Goal: Information Seeking & Learning: Learn about a topic

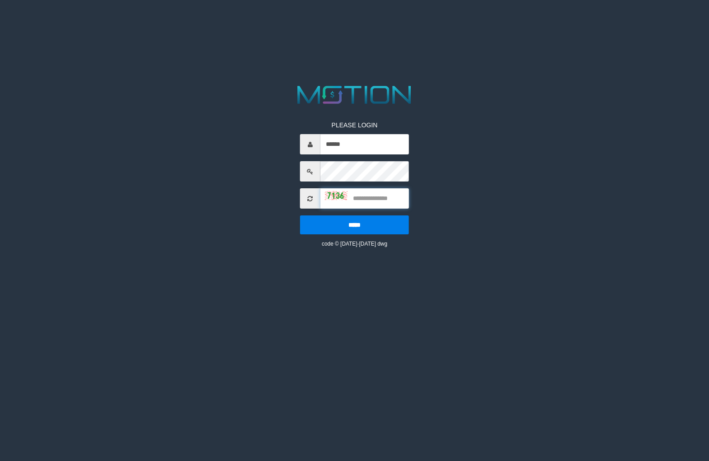
click at [363, 198] on input "text" at bounding box center [364, 198] width 89 height 20
type input "****"
click at [366, 219] on input "*****" at bounding box center [354, 225] width 109 height 19
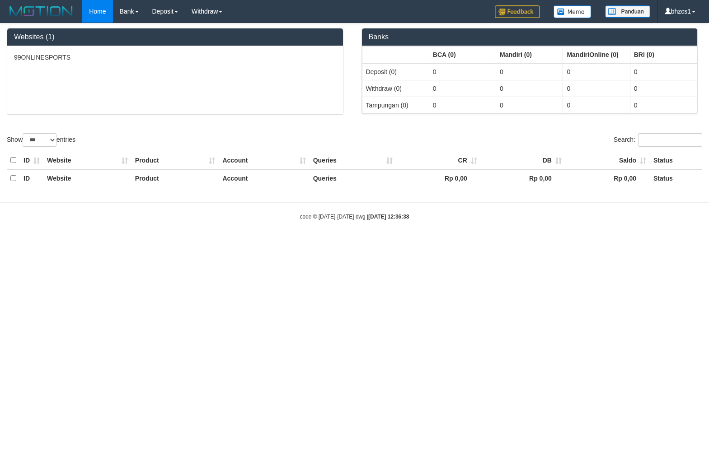
select select "***"
click at [159, 244] on html "Toggle navigation Home Bank Account List Load By Website Group [ISPORT] 99ONLIN…" at bounding box center [354, 122] width 709 height 244
click at [305, 244] on html "Toggle navigation Home Bank Account List Load By Website Group [ISPORT] 99ONLIN…" at bounding box center [354, 122] width 709 height 244
click at [333, 244] on html "Toggle navigation Home Bank Account List Load By Website Group [ISPORT] 99ONLIN…" at bounding box center [354, 122] width 709 height 244
click at [596, 244] on html "Toggle navigation Home Bank Account List Load By Website Group [ISPORT] 99ONLIN…" at bounding box center [354, 122] width 709 height 244
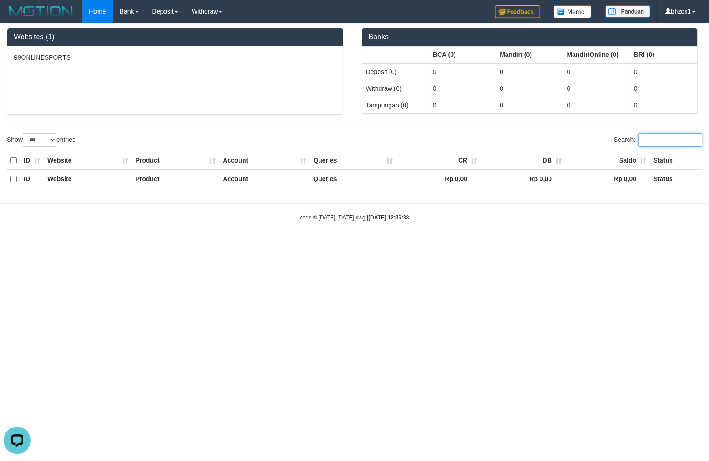
click at [648, 144] on input "Search:" at bounding box center [670, 140] width 64 height 14
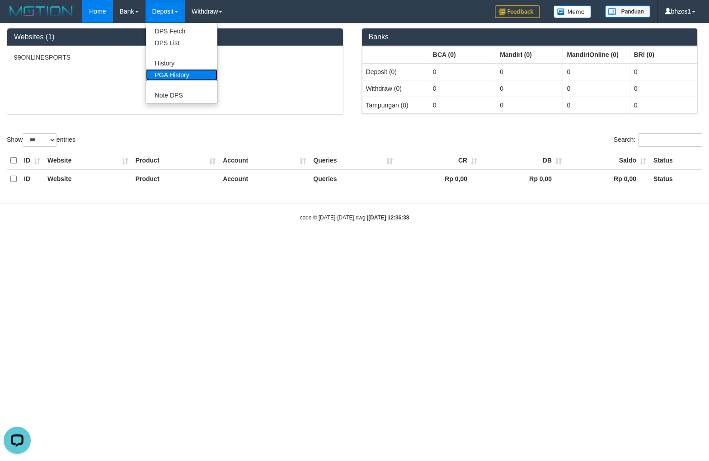
click at [173, 70] on link "PGA History" at bounding box center [181, 75] width 71 height 12
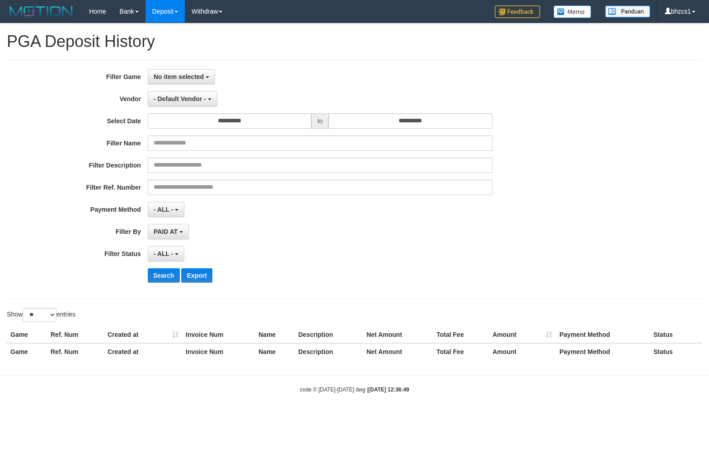
select select
select select "**"
click at [260, 121] on input "**********" at bounding box center [230, 120] width 164 height 15
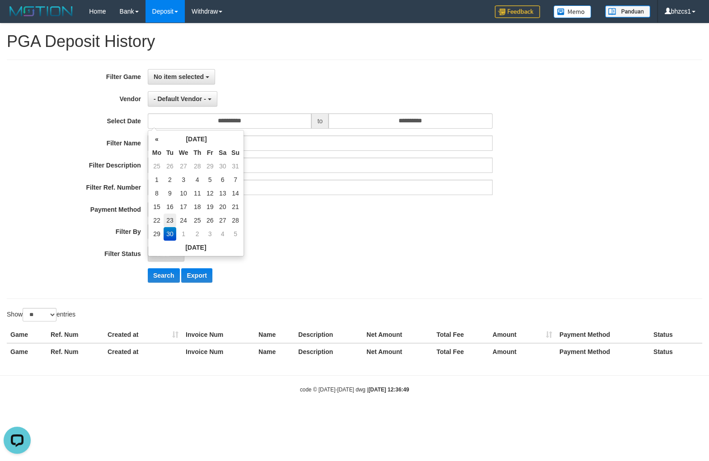
click at [168, 221] on td "23" at bounding box center [170, 221] width 13 height 14
click at [167, 219] on td "23" at bounding box center [170, 221] width 13 height 14
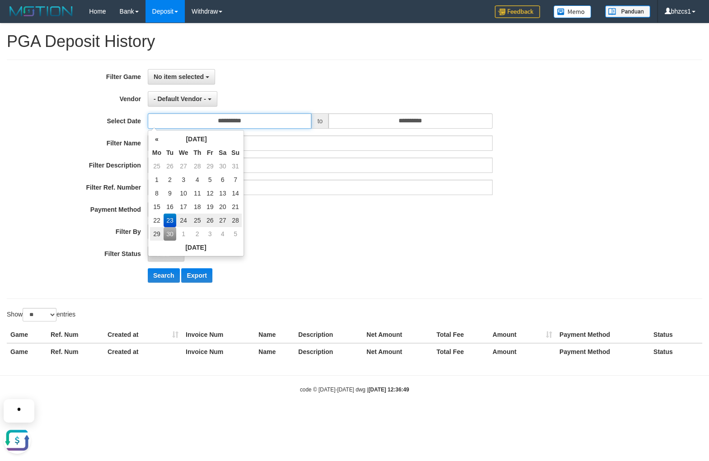
click at [126, 384] on html at bounding box center [63, 384] width 126 height 0
click at [156, 139] on html at bounding box center [88, 139] width 177 height 0
click at [159, 139] on html "Selamat datang kembali! Mohon informasikan kendala anda." at bounding box center [88, 139] width 177 height 0
click at [155, 219] on td "22" at bounding box center [157, 221] width 14 height 14
type input "**********"
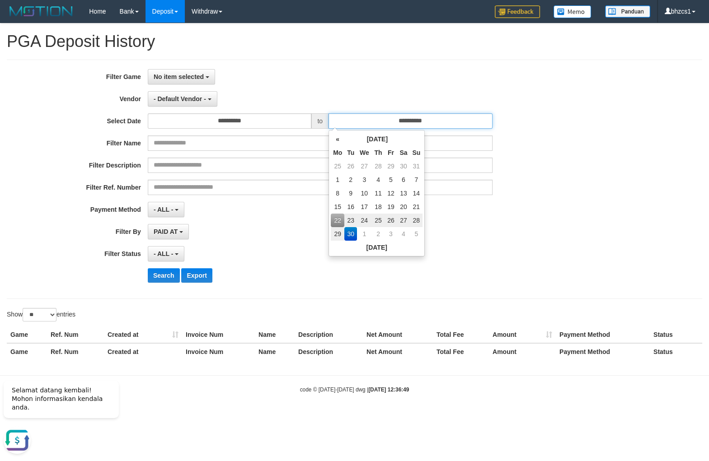
click at [374, 120] on input "**********" at bounding box center [411, 120] width 164 height 15
click at [415, 220] on td "28" at bounding box center [416, 221] width 13 height 14
type input "**********"
click at [402, 278] on div "Search Export" at bounding box center [369, 275] width 443 height 14
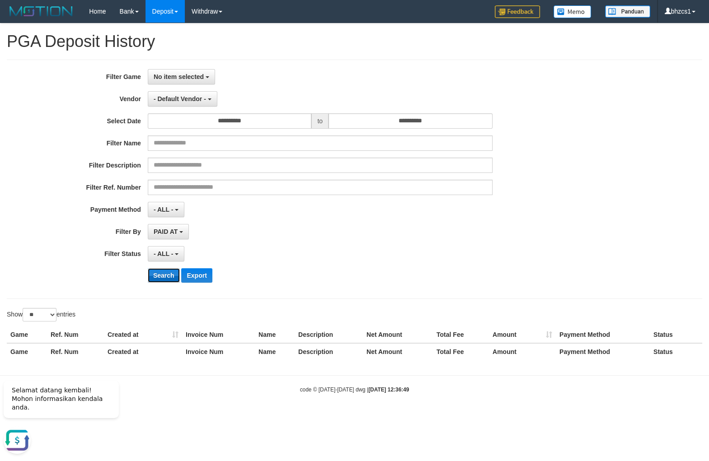
click at [161, 274] on button "Search" at bounding box center [164, 275] width 32 height 14
click at [168, 212] on span "- ALL -" at bounding box center [164, 209] width 20 height 7
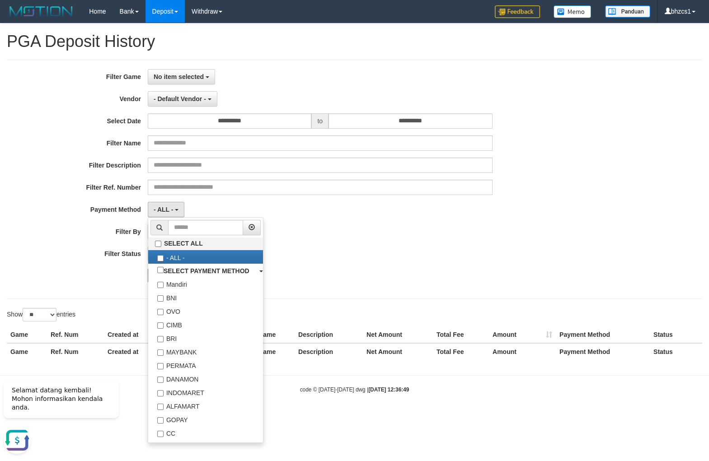
click at [384, 269] on div "Search Export" at bounding box center [369, 275] width 443 height 14
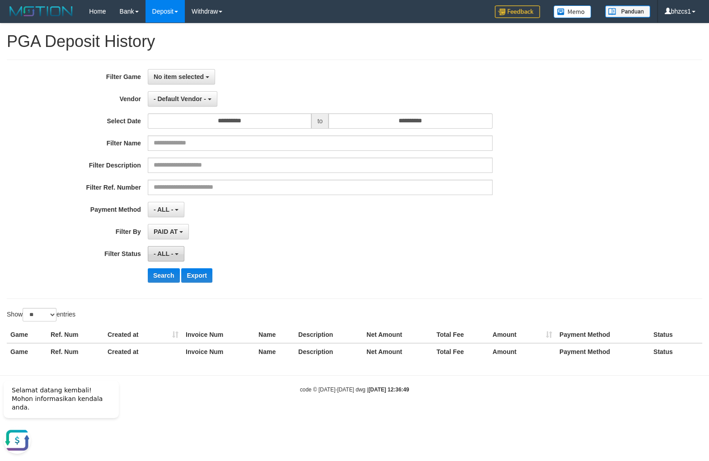
click at [166, 250] on button "- ALL -" at bounding box center [166, 253] width 37 height 15
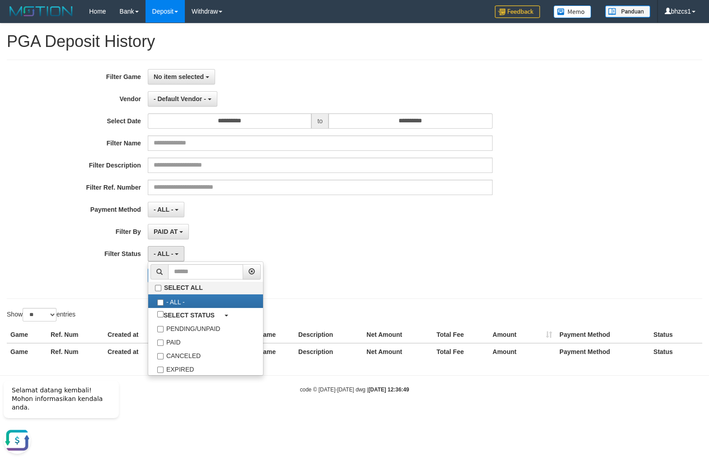
click at [360, 252] on div "- ALL - SELECT ALL - ALL - SELECT STATUS PENDING/UNPAID PAID CANCELED EXPIRED" at bounding box center [320, 253] width 345 height 15
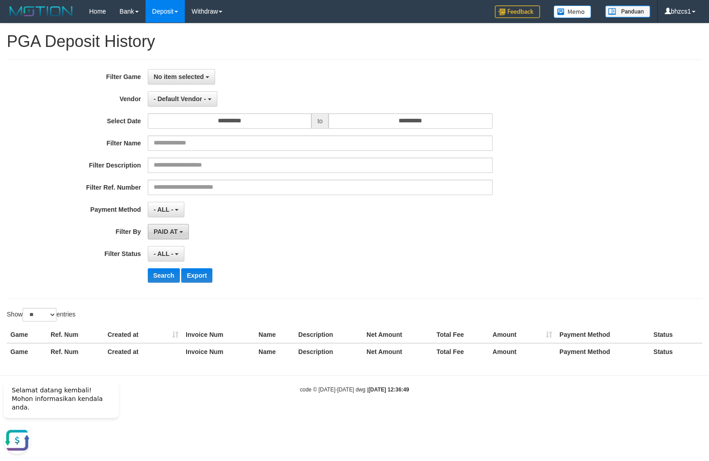
click at [167, 234] on span "PAID AT" at bounding box center [166, 231] width 24 height 7
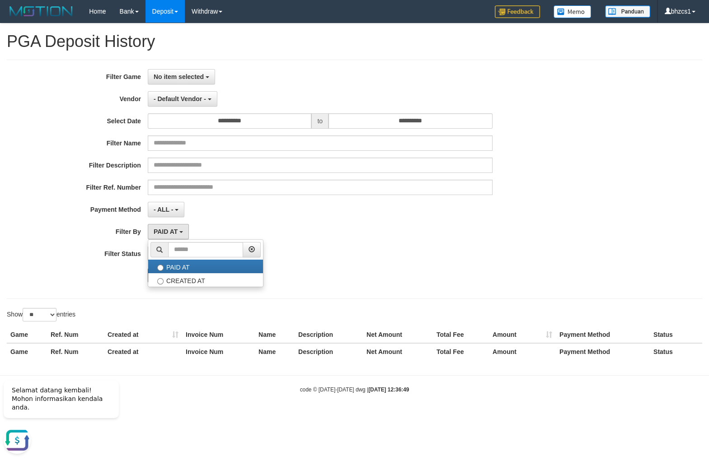
click at [369, 249] on div "- ALL - SELECT ALL - ALL - SELECT STATUS PENDING/UNPAID PAID CANCELED EXPIRED" at bounding box center [320, 253] width 345 height 15
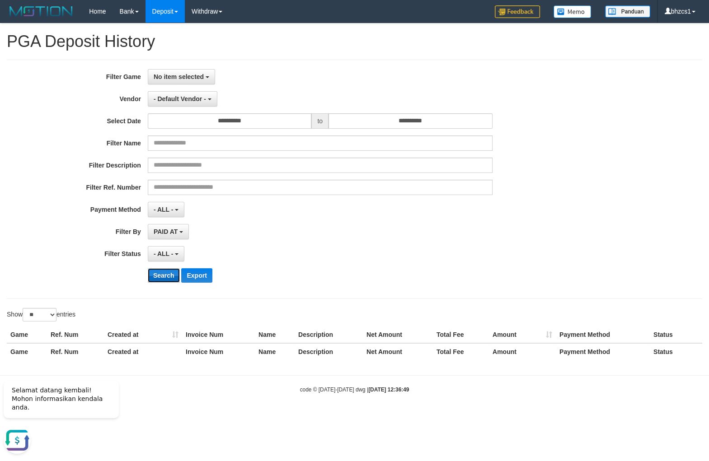
click at [177, 280] on button "Search" at bounding box center [164, 275] width 32 height 14
click at [161, 273] on button "Search" at bounding box center [164, 275] width 32 height 14
click at [347, 215] on div "- ALL - SELECT ALL - ALL - SELECT PAYMENT METHOD Mandiri BNI OVO CIMB BRI MAYBA…" at bounding box center [320, 209] width 345 height 15
click at [175, 77] on span "No item selected" at bounding box center [179, 76] width 50 height 7
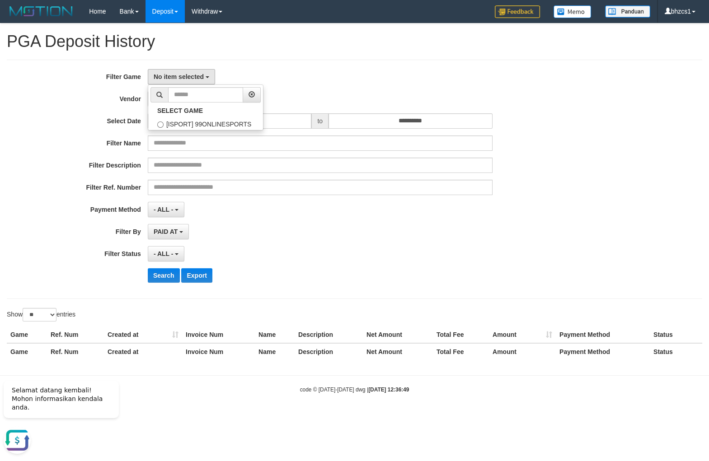
click at [280, 60] on div "**********" at bounding box center [354, 194] width 709 height 343
click at [171, 69] on div "**********" at bounding box center [354, 179] width 695 height 239
click at [160, 77] on span "No item selected" at bounding box center [179, 76] width 50 height 7
select select "****"
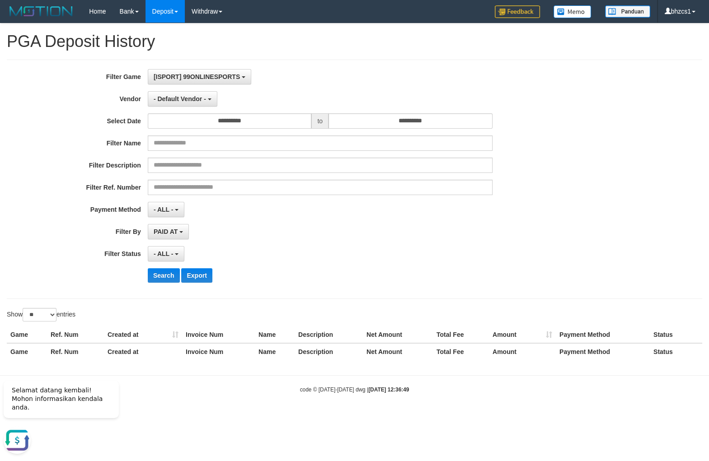
click at [348, 77] on div "[ISPORT] 99ONLINESPORTS SELECT GAME [ISPORT] 99ONLINESPORTS" at bounding box center [320, 76] width 345 height 15
click at [169, 101] on span "- Default Vendor -" at bounding box center [180, 98] width 52 height 7
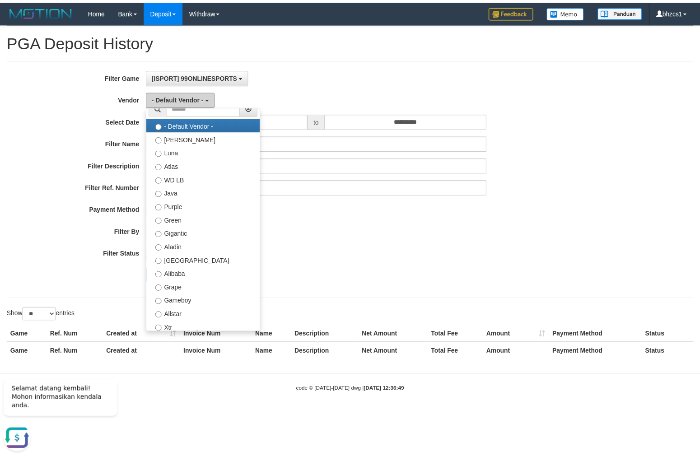
scroll to position [0, 0]
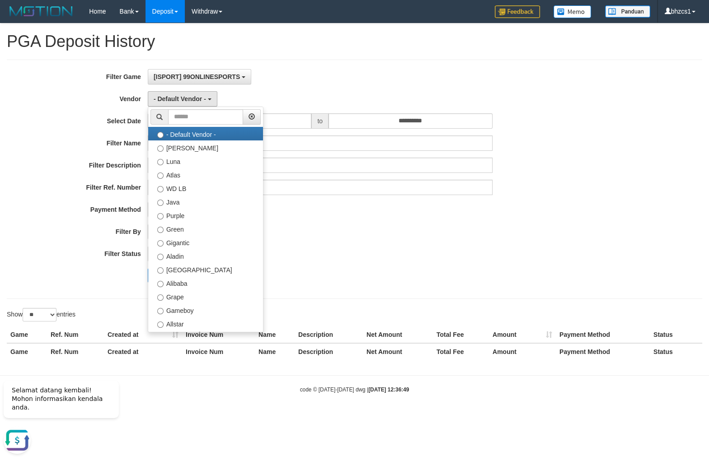
click at [312, 56] on div "**********" at bounding box center [354, 194] width 709 height 343
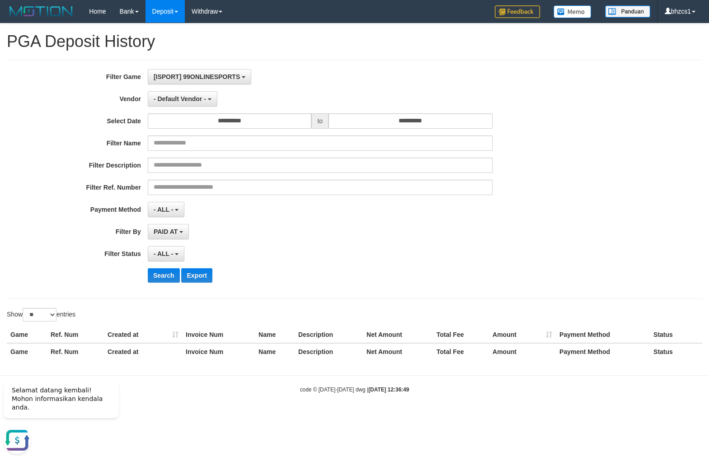
click at [328, 263] on div "**********" at bounding box center [295, 179] width 591 height 221
click at [163, 281] on button "Search" at bounding box center [164, 275] width 32 height 14
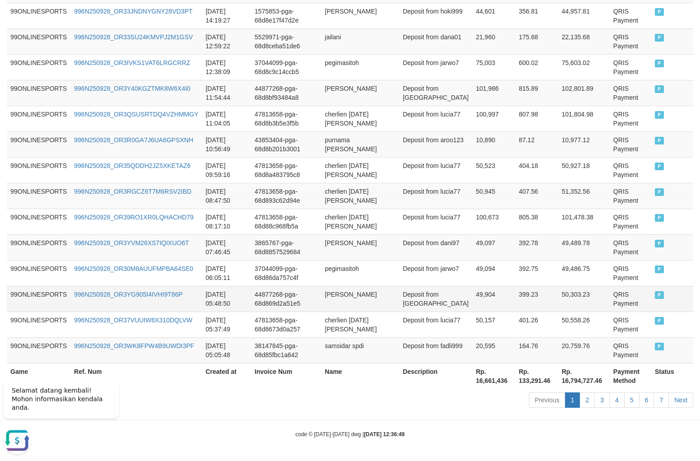
scroll to position [635, 0]
click at [659, 401] on link "7" at bounding box center [661, 400] width 15 height 15
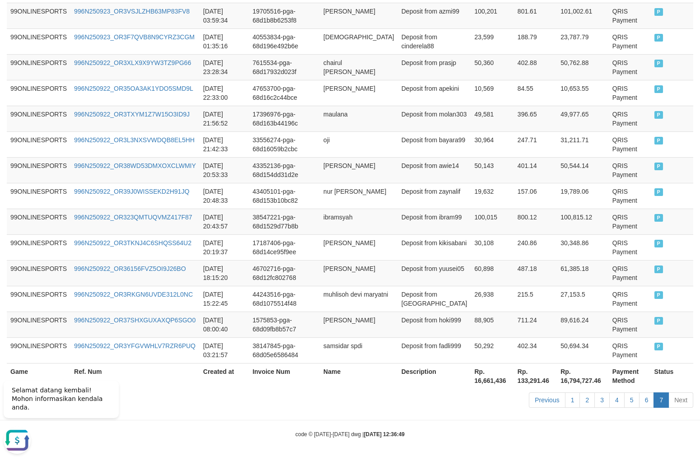
scroll to position [506, 0]
click at [565, 402] on link "1" at bounding box center [572, 400] width 15 height 15
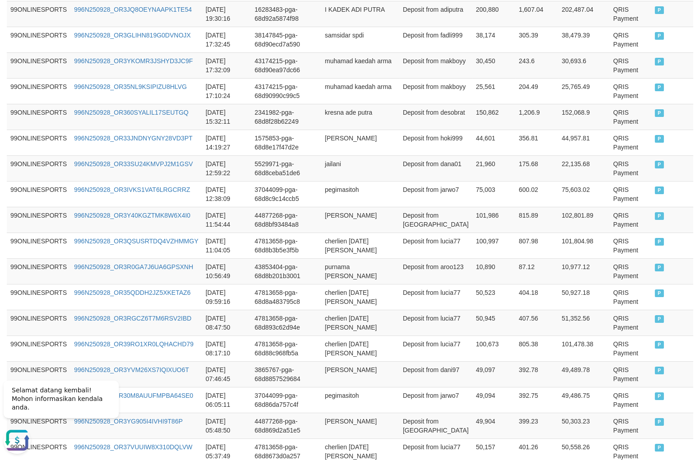
scroll to position [635, 0]
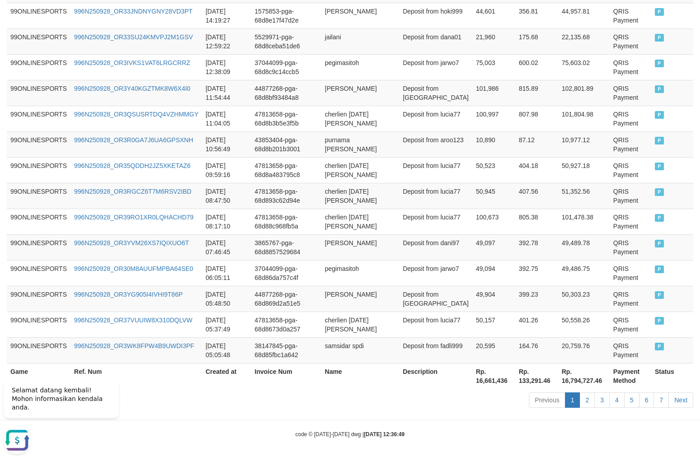
click at [459, 396] on div "Previous 1 2 3 4 5 6 7 Next" at bounding box center [496, 401] width 395 height 19
drag, startPoint x: 248, startPoint y: 417, endPoint x: 120, endPoint y: 23, distance: 413.7
click at [589, 406] on link "2" at bounding box center [587, 400] width 15 height 15
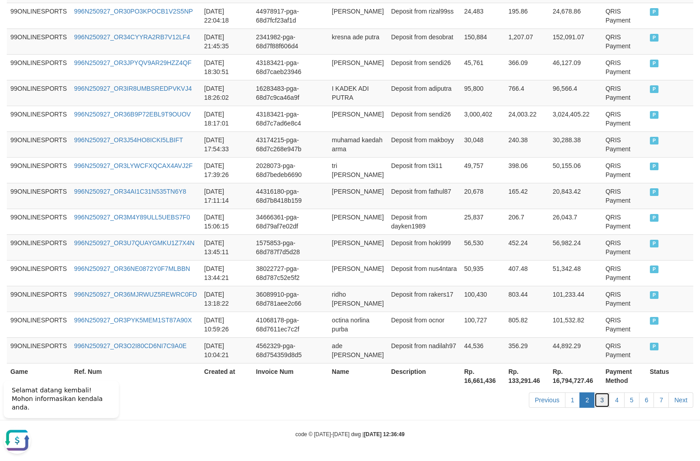
click at [599, 401] on link "3" at bounding box center [602, 400] width 15 height 15
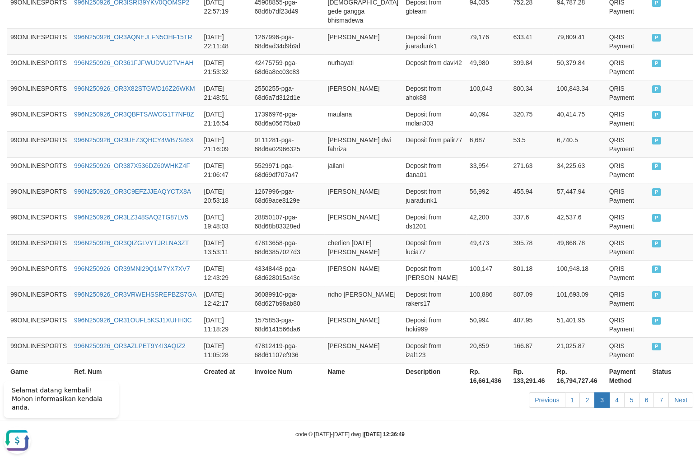
scroll to position [644, 0]
click at [614, 401] on link "4" at bounding box center [617, 400] width 15 height 15
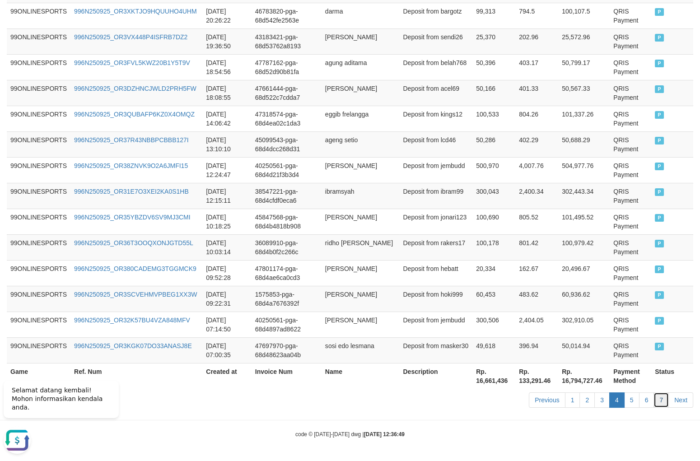
click at [658, 402] on link "7" at bounding box center [661, 400] width 15 height 15
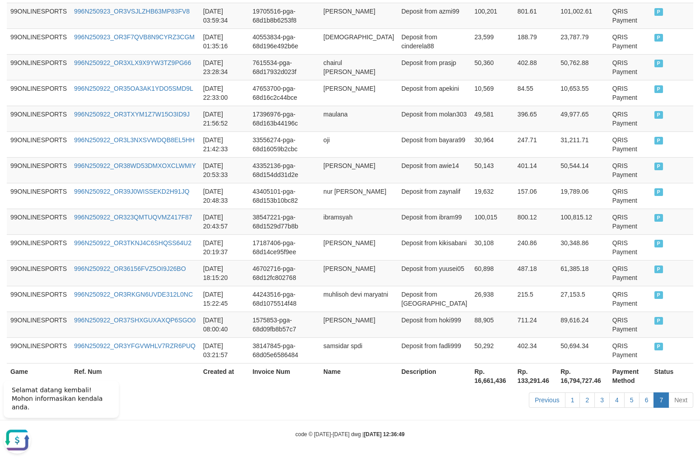
scroll to position [506, 0]
click at [689, 402] on link "Next" at bounding box center [681, 400] width 25 height 15
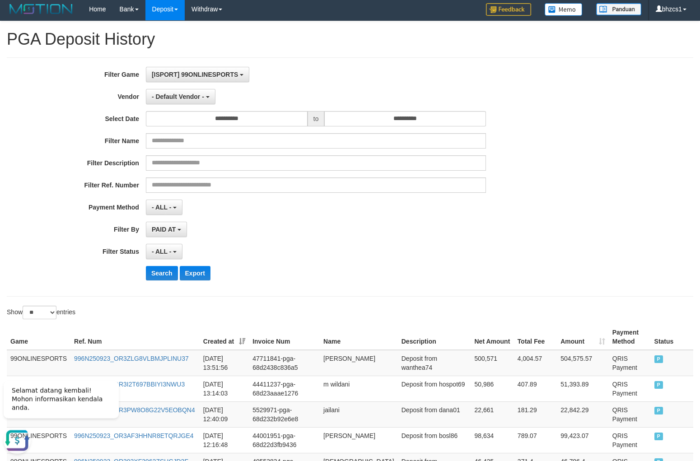
scroll to position [0, 0]
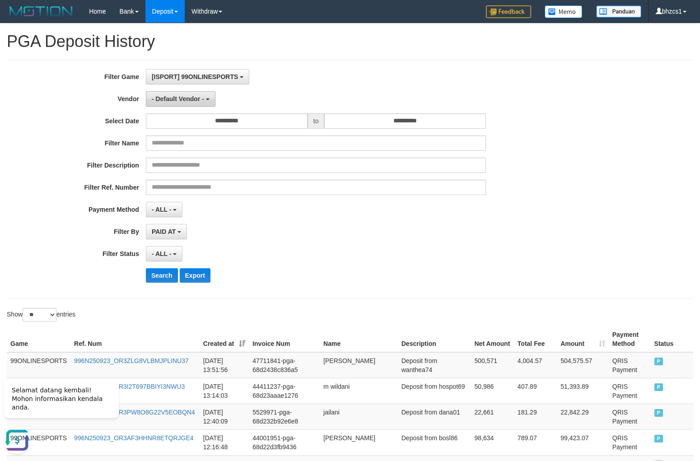
click at [172, 97] on span "- Default Vendor -" at bounding box center [178, 98] width 52 height 7
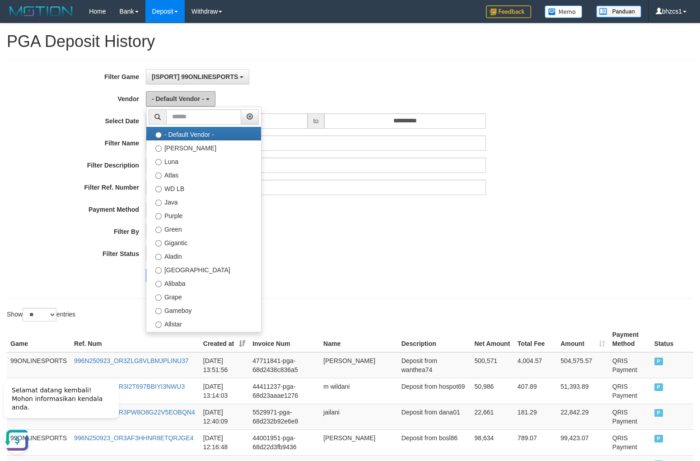
click at [174, 97] on span "- Default Vendor -" at bounding box center [178, 98] width 52 height 7
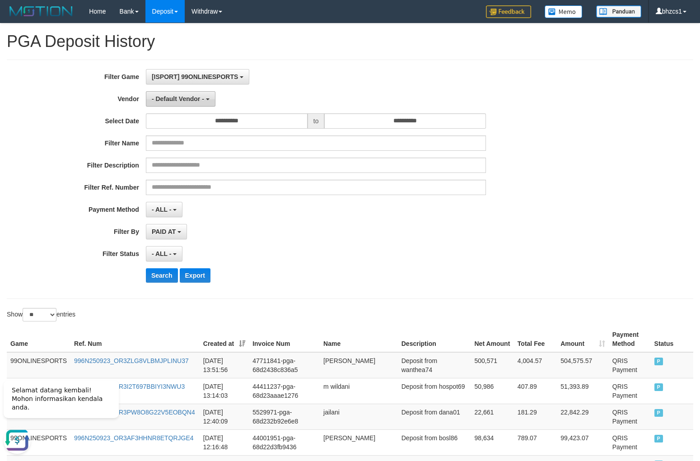
click at [174, 97] on span "- Default Vendor -" at bounding box center [178, 98] width 52 height 7
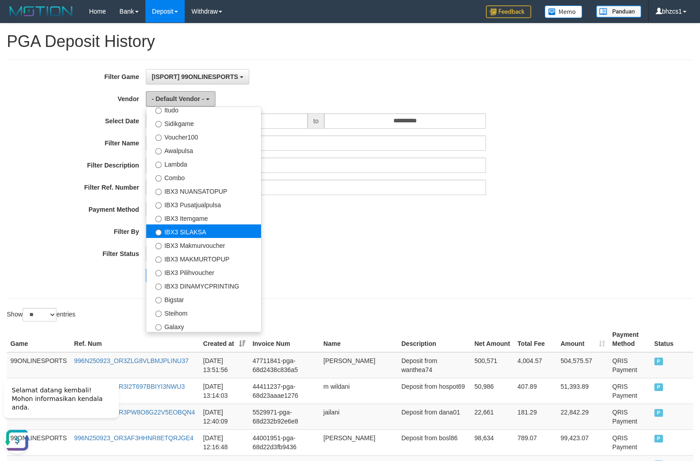
scroll to position [324, 0]
click at [426, 271] on div "Search Export" at bounding box center [365, 275] width 438 height 14
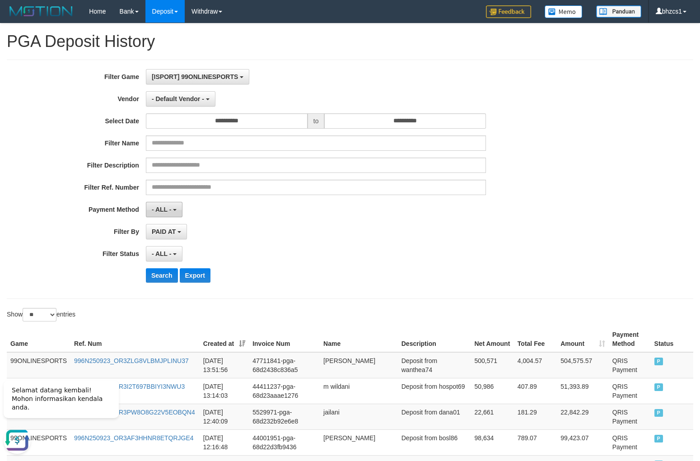
click at [169, 208] on span "- ALL -" at bounding box center [162, 209] width 20 height 7
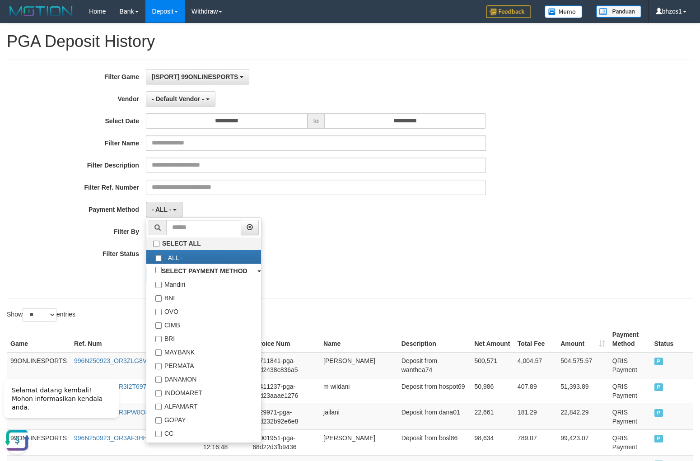
click at [449, 235] on div "PAID AT PAID AT CREATED AT" at bounding box center [316, 231] width 340 height 15
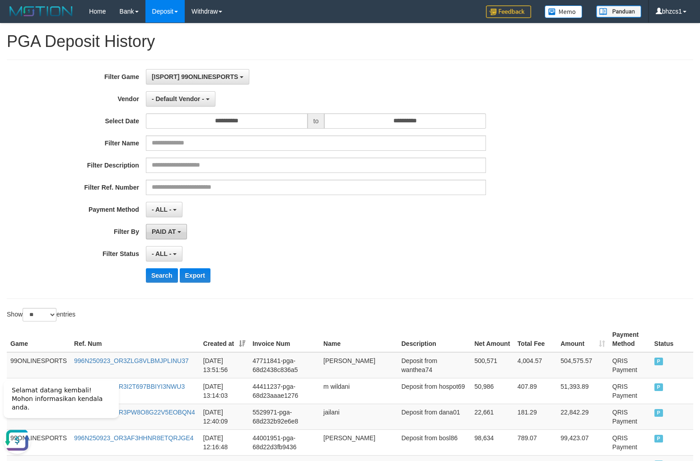
click at [182, 232] on button "PAID AT" at bounding box center [166, 231] width 41 height 15
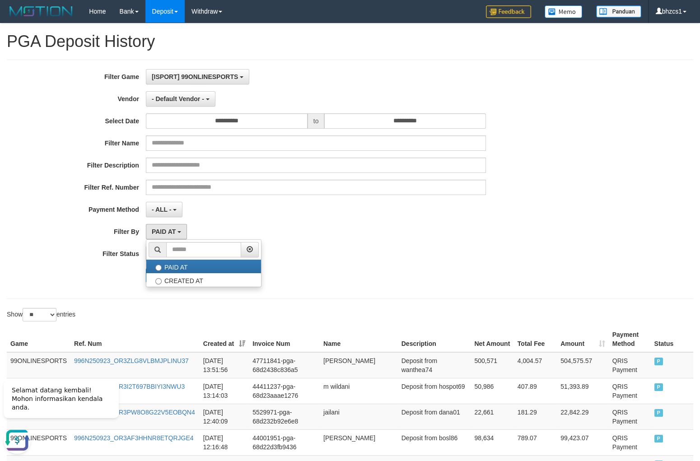
click at [413, 241] on div "**********" at bounding box center [292, 179] width 584 height 221
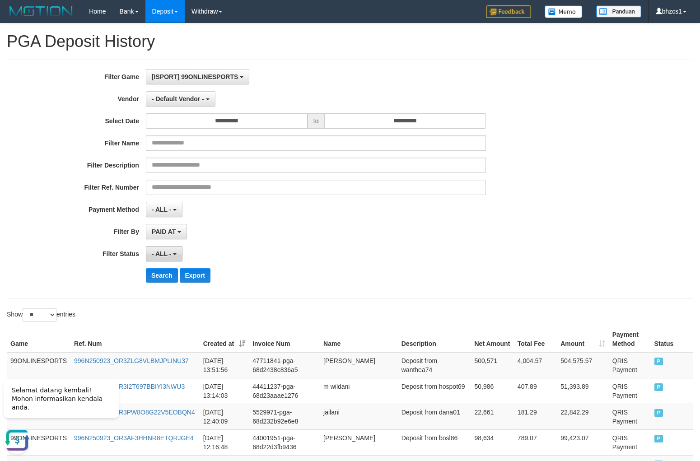
click at [157, 259] on button "- ALL -" at bounding box center [164, 253] width 37 height 15
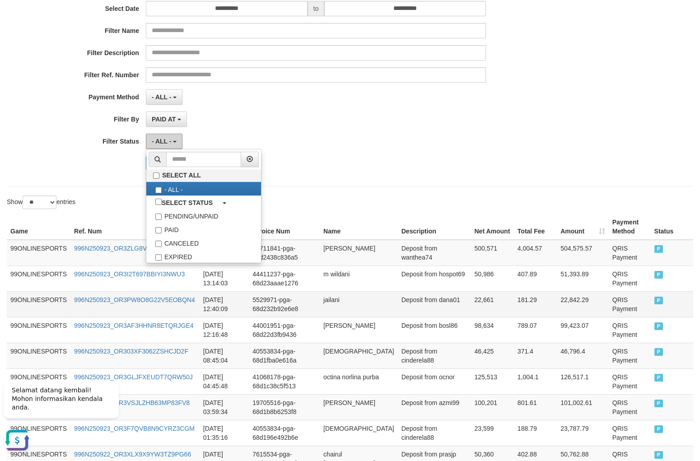
scroll to position [113, 0]
click at [187, 227] on label "PAID" at bounding box center [203, 229] width 115 height 14
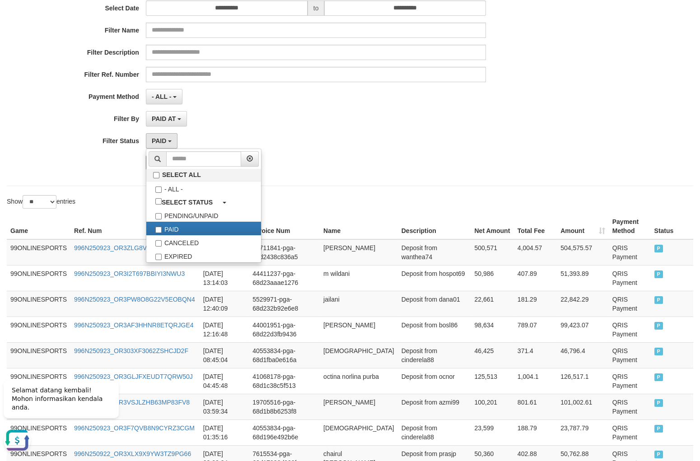
click at [373, 148] on div "PAID SELECT ALL - ALL - SELECT STATUS PENDING/UNPAID PAID CANCELED EXPIRED" at bounding box center [316, 140] width 340 height 15
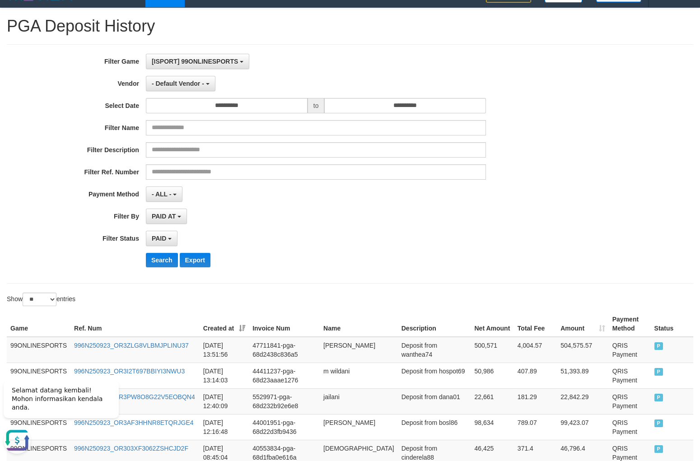
scroll to position [0, 0]
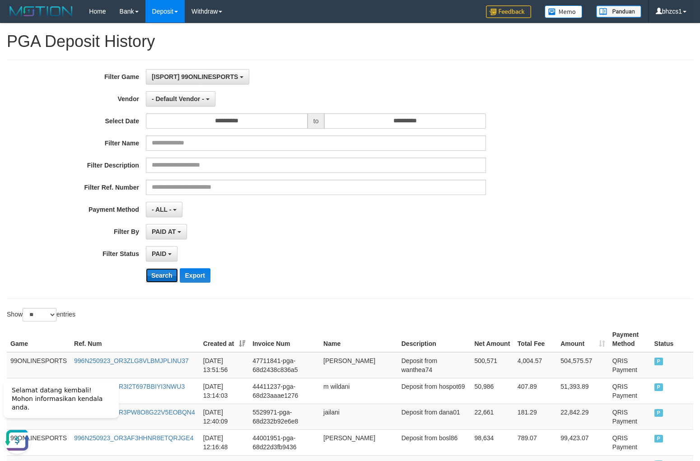
click at [157, 280] on button "Search" at bounding box center [162, 275] width 32 height 14
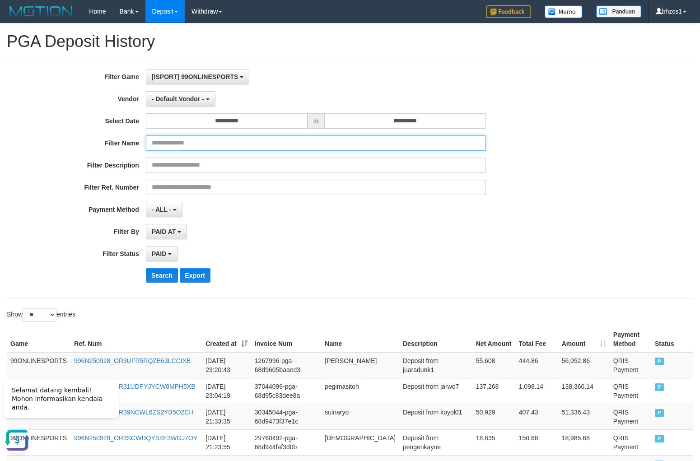
click at [191, 144] on input "text" at bounding box center [316, 143] width 340 height 15
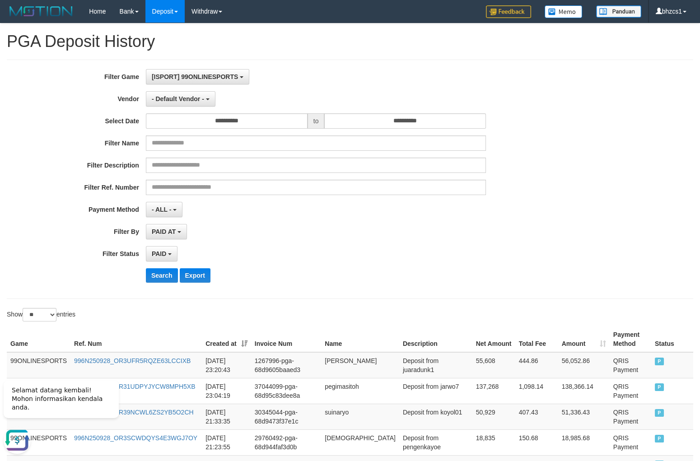
click at [273, 208] on div "- ALL - SELECT ALL - ALL - SELECT PAYMENT METHOD Mandiri BNI OVO CIMB BRI MAYBA…" at bounding box center [316, 209] width 340 height 15
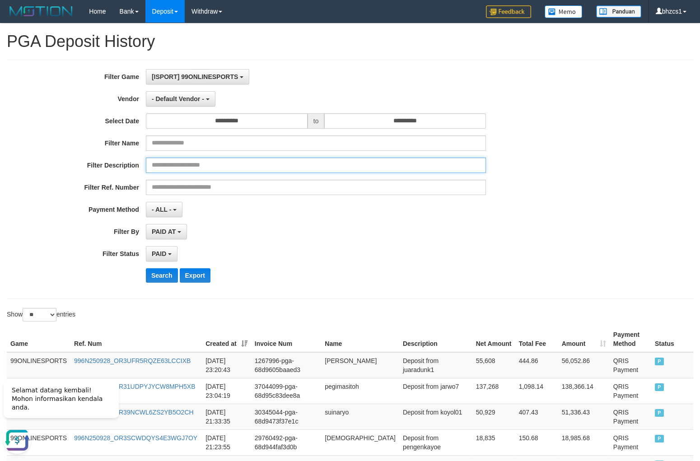
click at [255, 169] on input "text" at bounding box center [316, 165] width 340 height 15
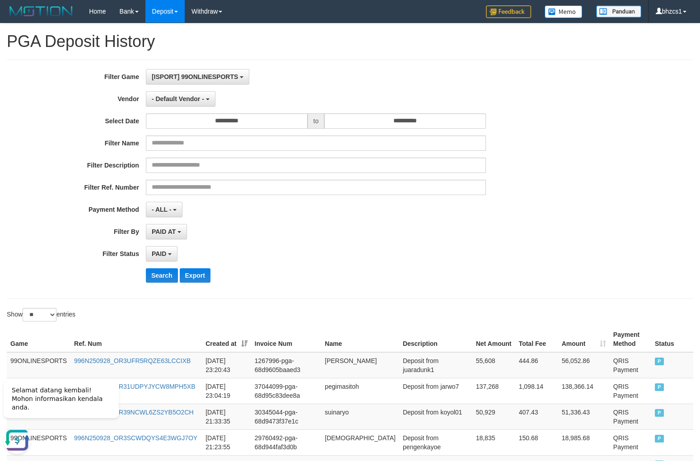
click at [257, 219] on div "**********" at bounding box center [292, 179] width 584 height 221
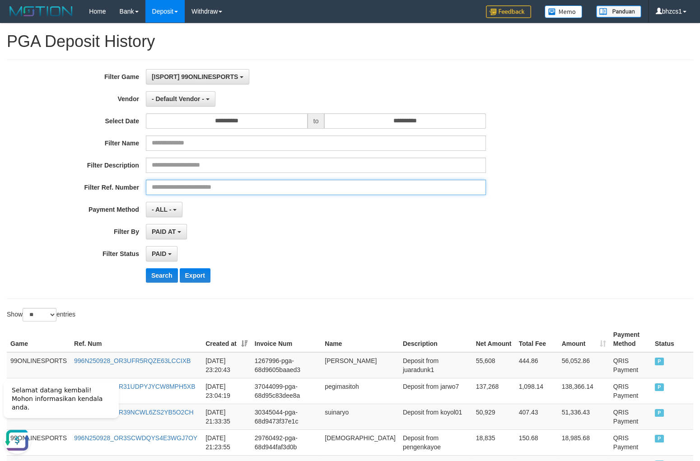
click at [250, 192] on input "text" at bounding box center [316, 187] width 340 height 15
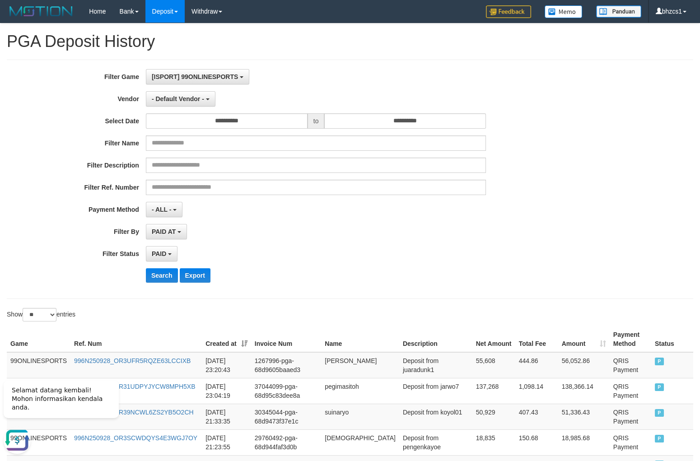
click at [251, 229] on div "PAID AT PAID AT CREATED AT" at bounding box center [316, 231] width 340 height 15
drag, startPoint x: 161, startPoint y: 213, endPoint x: 210, endPoint y: 223, distance: 50.2
click at [160, 213] on span "- ALL -" at bounding box center [162, 209] width 20 height 7
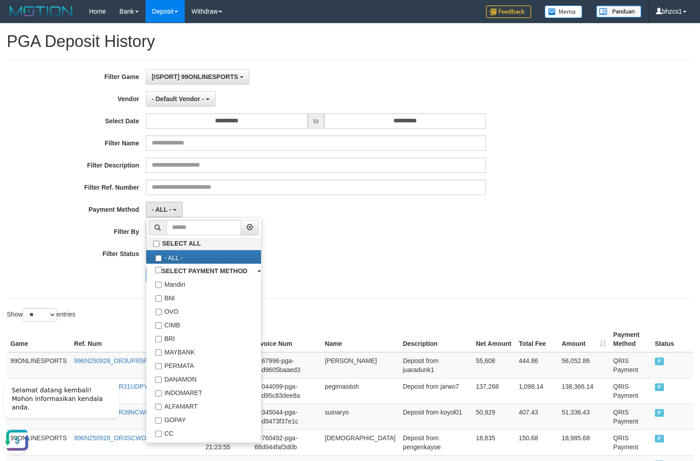
drag, startPoint x: 376, startPoint y: 263, endPoint x: 365, endPoint y: 260, distance: 11.0
click at [375, 262] on div "PAID SELECT ALL - ALL - SELECT STATUS PENDING/UNPAID PAID CANCELED EXPIRED" at bounding box center [316, 253] width 340 height 15
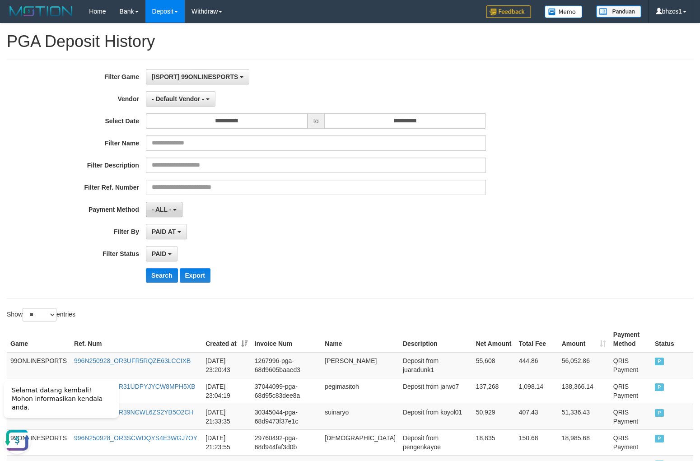
click at [160, 207] on span "- ALL -" at bounding box center [162, 209] width 20 height 7
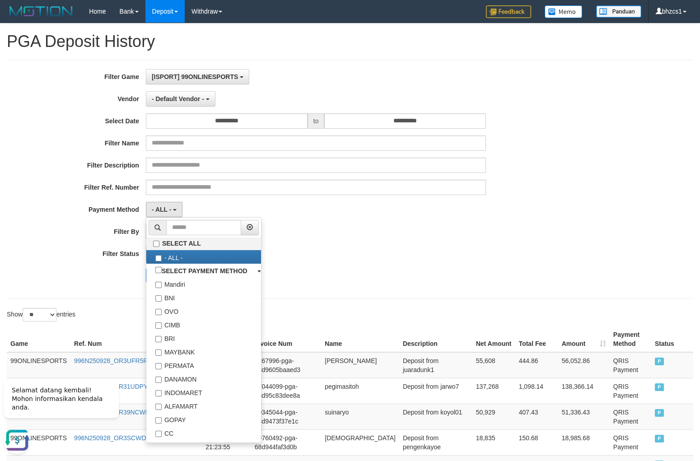
click at [296, 238] on div "PAID AT PAID AT CREATED AT" at bounding box center [316, 231] width 340 height 15
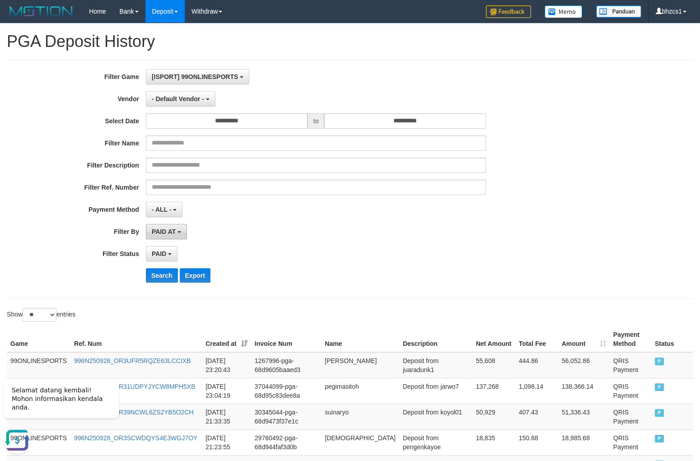
click at [180, 237] on button "PAID AT" at bounding box center [166, 231] width 41 height 15
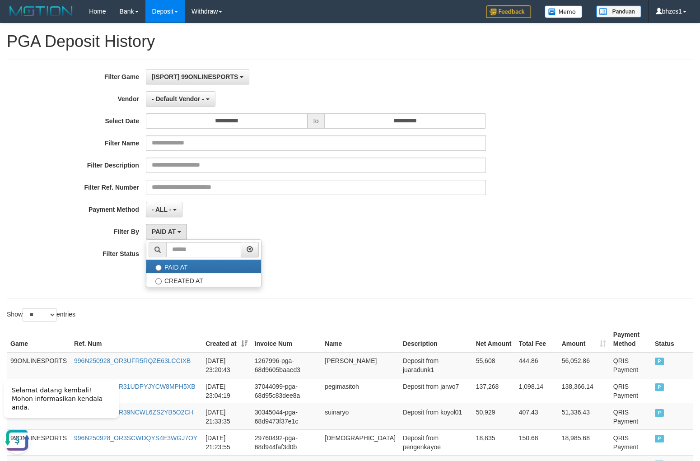
click at [371, 268] on div "**********" at bounding box center [292, 179] width 584 height 221
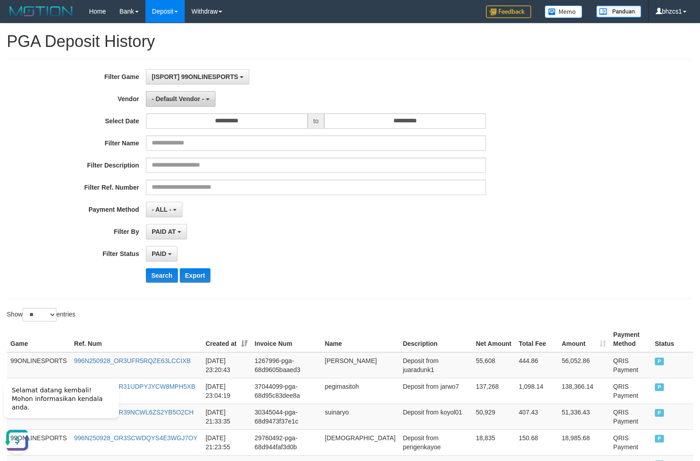
click at [177, 96] on span "- Default Vendor -" at bounding box center [178, 98] width 52 height 7
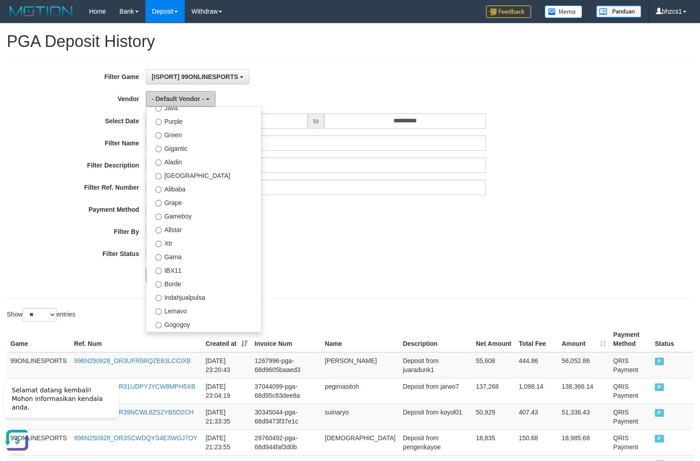
scroll to position [99, 0]
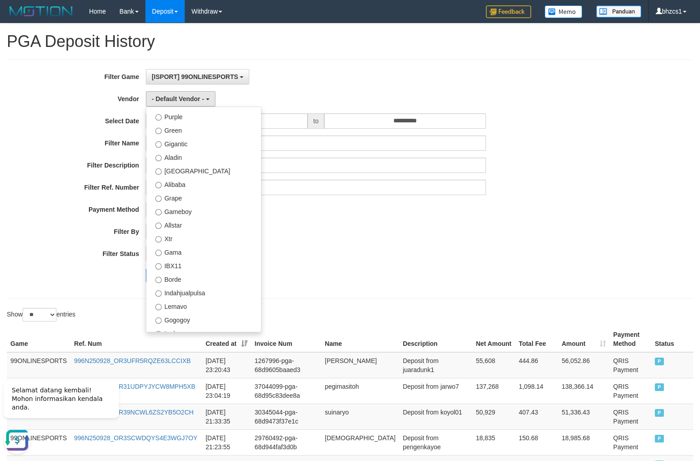
click at [409, 249] on div "PAID SELECT ALL - ALL - SELECT STATUS PENDING/UNPAID PAID CANCELED EXPIRED" at bounding box center [316, 253] width 340 height 15
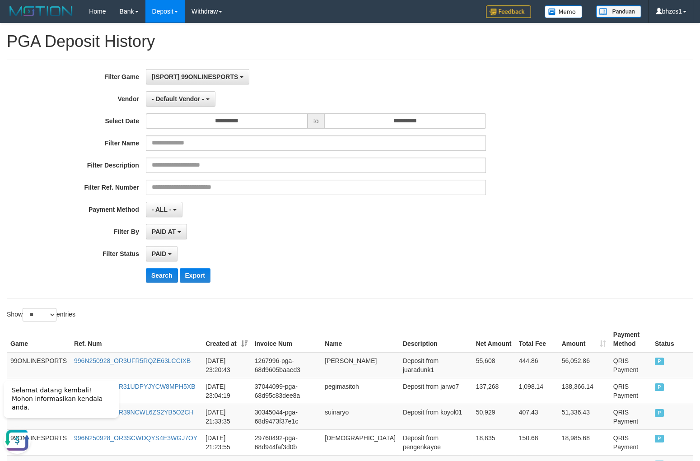
click at [307, 269] on div "Search Export" at bounding box center [365, 275] width 438 height 14
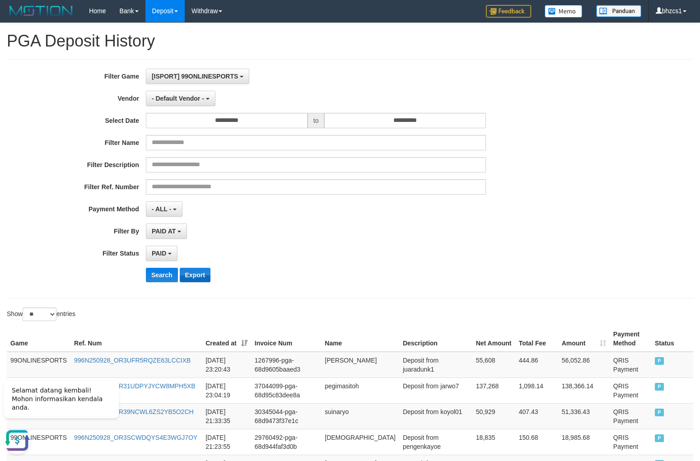
scroll to position [0, 0]
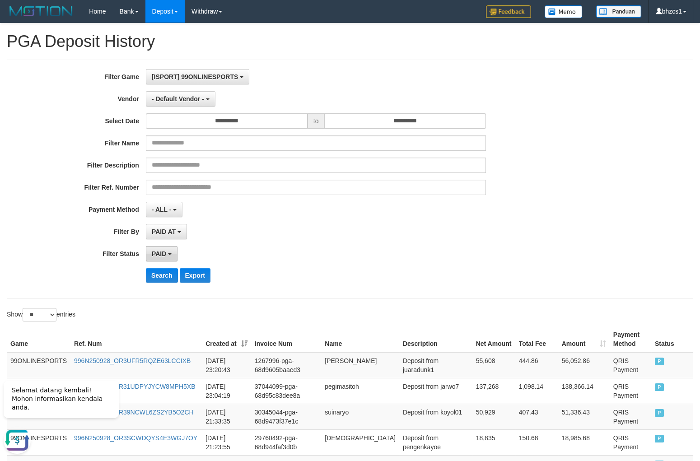
click at [169, 254] on button "PAID" at bounding box center [162, 253] width 32 height 15
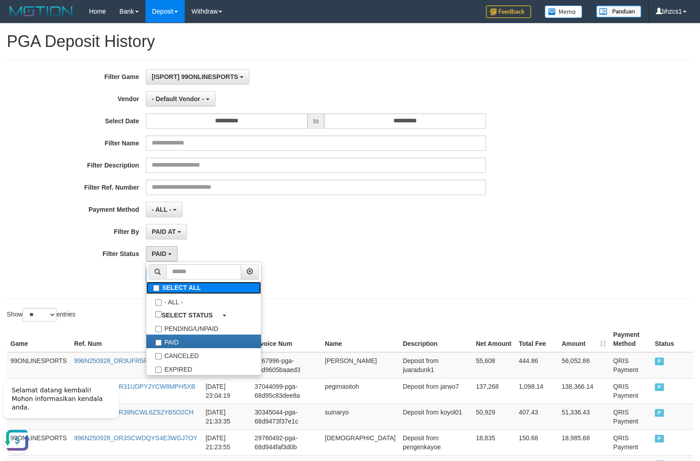
click at [225, 291] on label "SELECT ALL" at bounding box center [203, 288] width 115 height 12
select select "***"
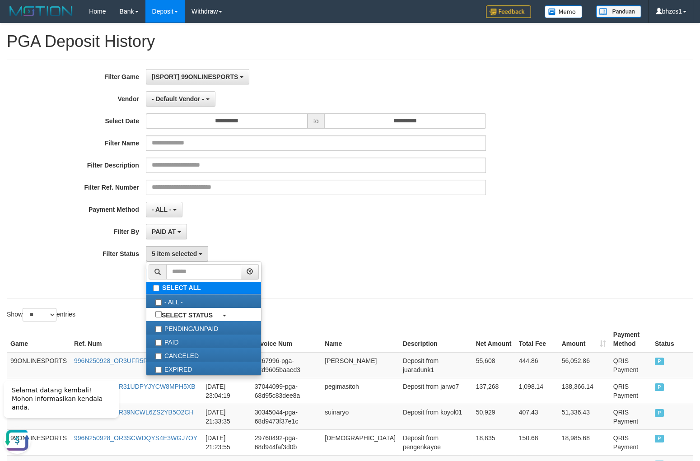
click at [218, 284] on label "SELECT ALL" at bounding box center [203, 288] width 115 height 12
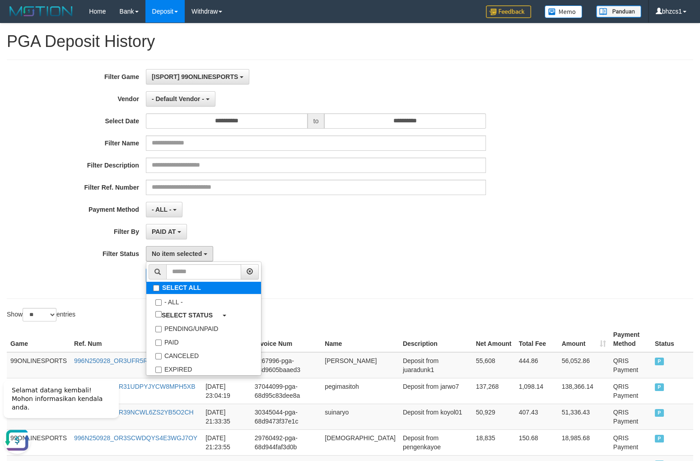
select select
click at [349, 235] on div "PAID AT PAID AT CREATED AT" at bounding box center [316, 231] width 340 height 15
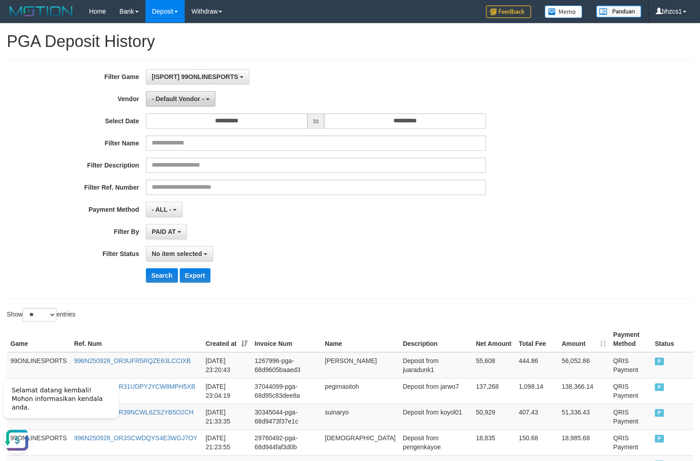
click at [189, 102] on span "- Default Vendor -" at bounding box center [178, 98] width 52 height 7
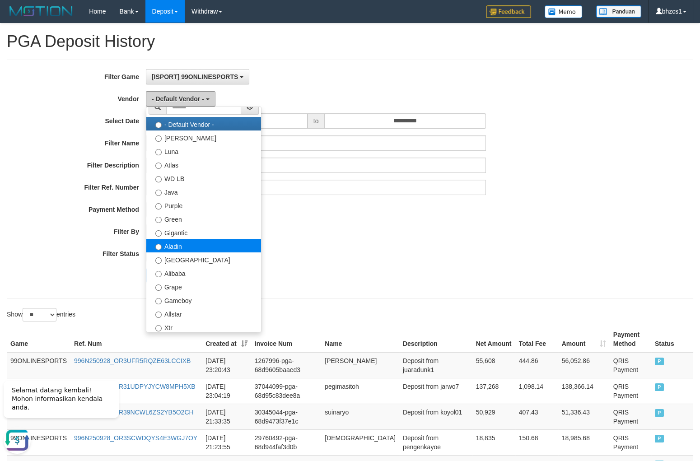
scroll to position [0, 0]
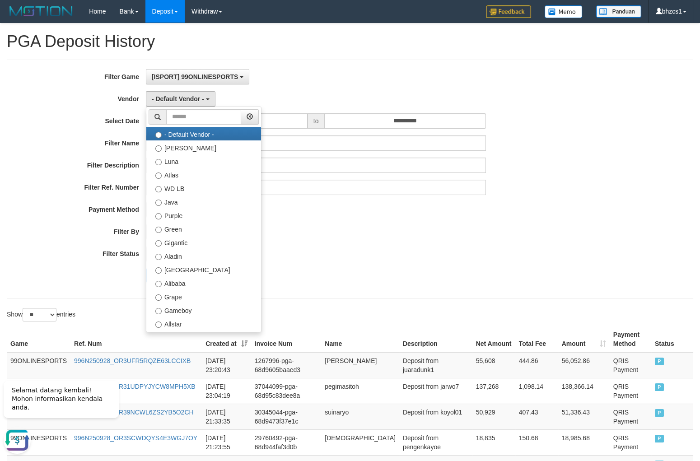
click at [436, 278] on div "Search Export" at bounding box center [365, 275] width 438 height 14
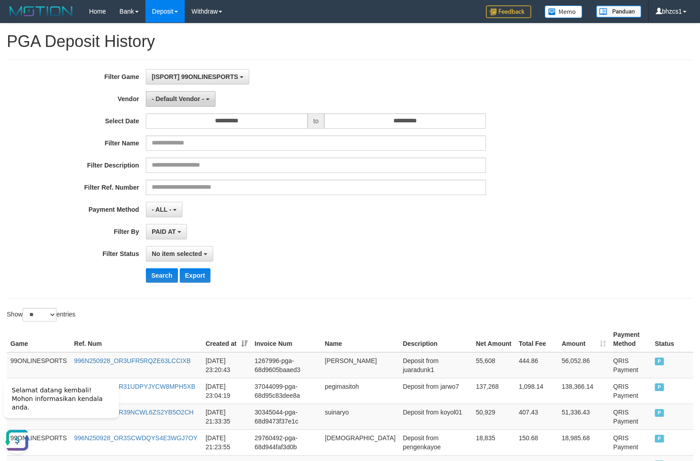
click at [184, 98] on span "- Default Vendor -" at bounding box center [178, 98] width 52 height 7
click at [173, 274] on button "Search" at bounding box center [162, 275] width 32 height 14
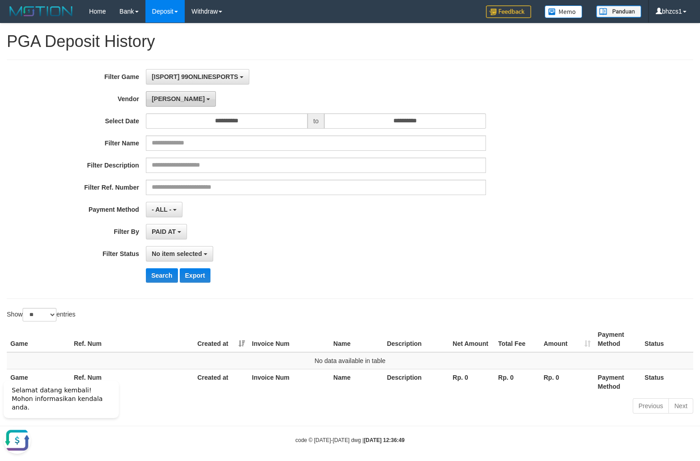
click at [155, 101] on span "[PERSON_NAME]" at bounding box center [178, 98] width 53 height 7
click at [168, 278] on button "Search" at bounding box center [162, 275] width 32 height 14
click at [167, 103] on button "Luna" at bounding box center [162, 98] width 32 height 15
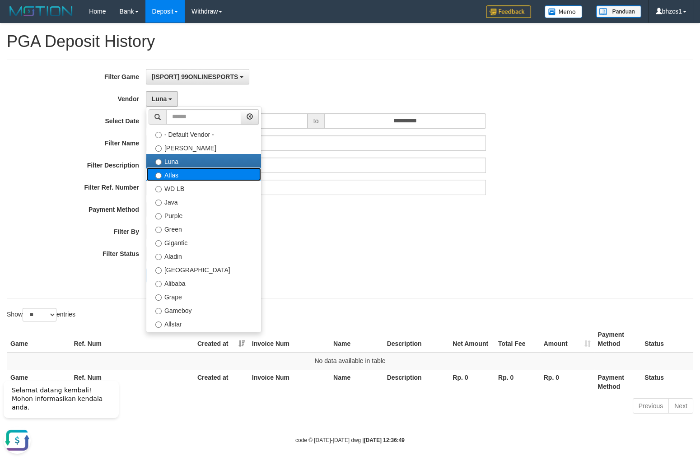
click at [162, 177] on label "Atlas" at bounding box center [203, 175] width 115 height 14
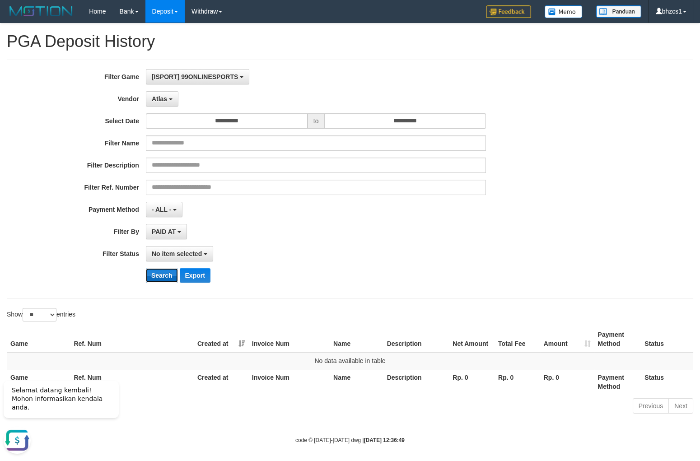
click at [164, 276] on button "Search" at bounding box center [162, 275] width 32 height 14
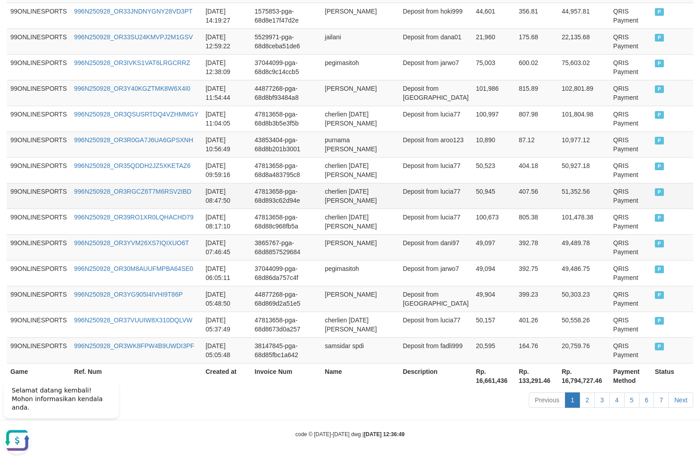
scroll to position [635, 0]
click at [470, 393] on div "Previous 1 2 3 4 5 6 7 Next" at bounding box center [496, 401] width 395 height 19
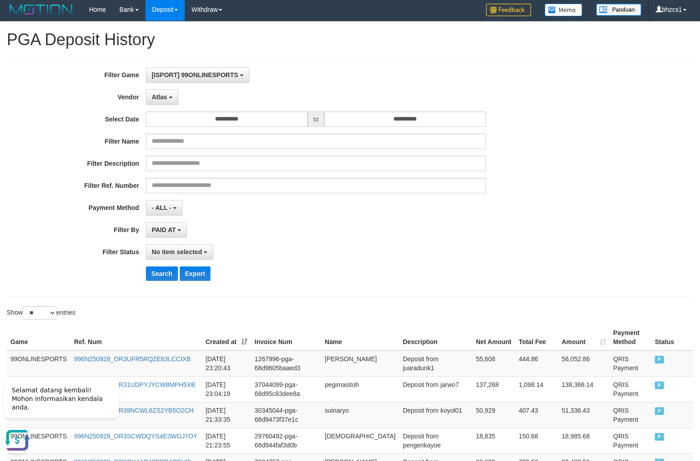
scroll to position [0, 0]
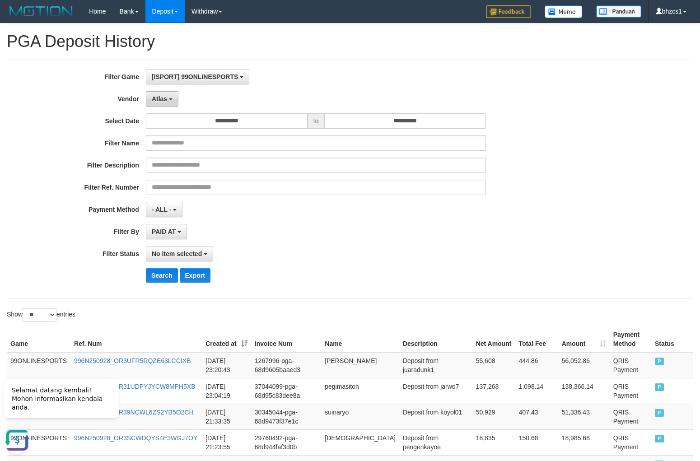
click at [164, 102] on span "Atlas" at bounding box center [159, 98] width 15 height 7
click at [165, 274] on button "Search" at bounding box center [162, 275] width 32 height 14
click at [164, 275] on button "Search" at bounding box center [162, 275] width 32 height 14
click at [169, 98] on span "WD LB" at bounding box center [162, 98] width 21 height 7
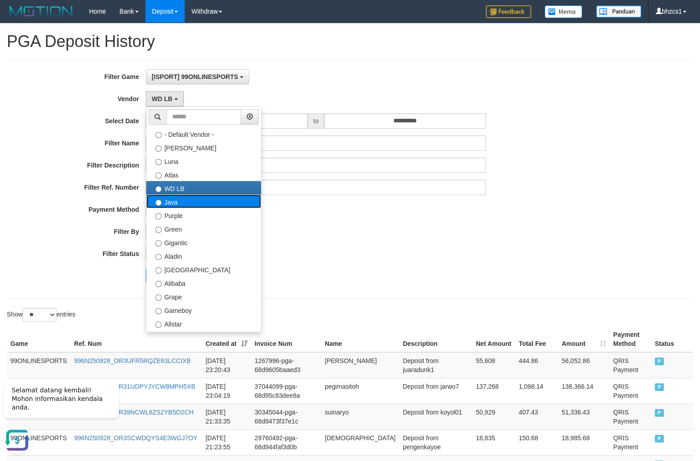
click at [180, 204] on label "Java" at bounding box center [203, 202] width 115 height 14
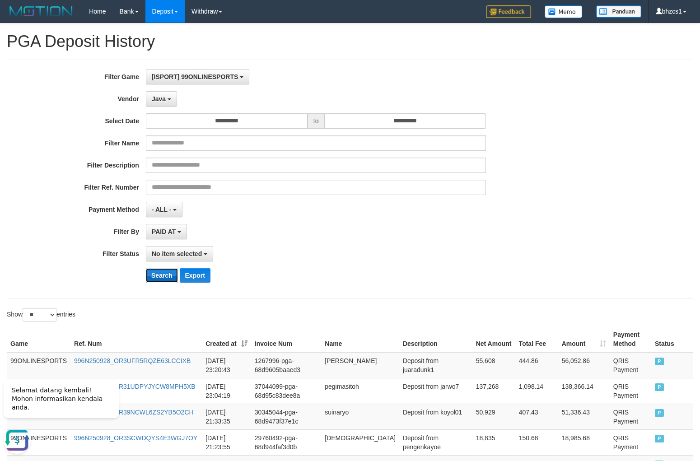
click at [166, 272] on button "Search" at bounding box center [162, 275] width 32 height 14
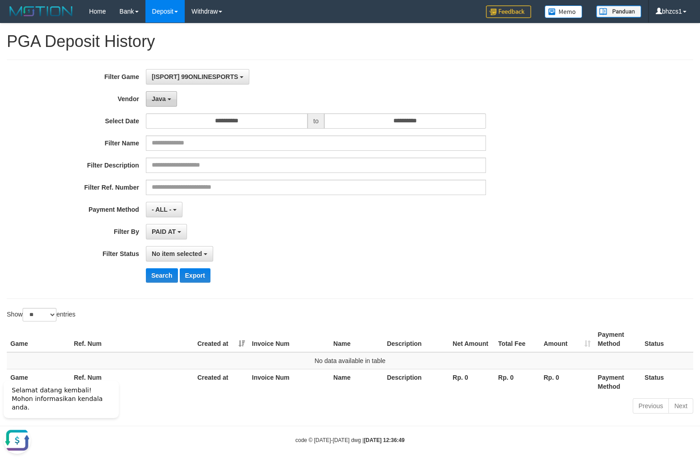
click at [166, 103] on button "Java" at bounding box center [161, 98] width 31 height 15
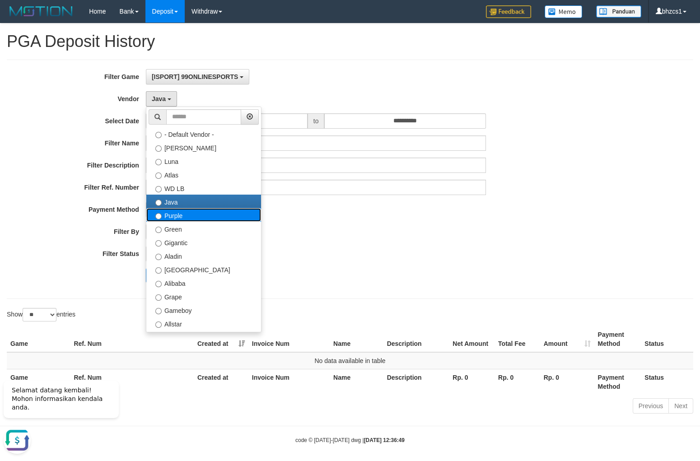
click at [178, 216] on label "Purple" at bounding box center [203, 215] width 115 height 14
select select "**********"
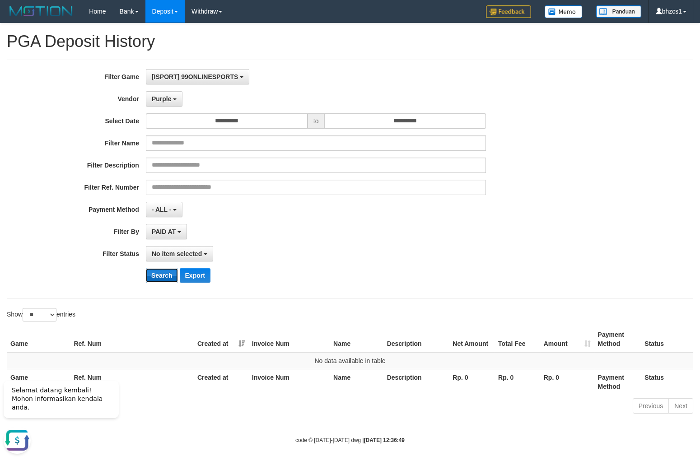
click at [169, 275] on button "Search" at bounding box center [162, 275] width 32 height 14
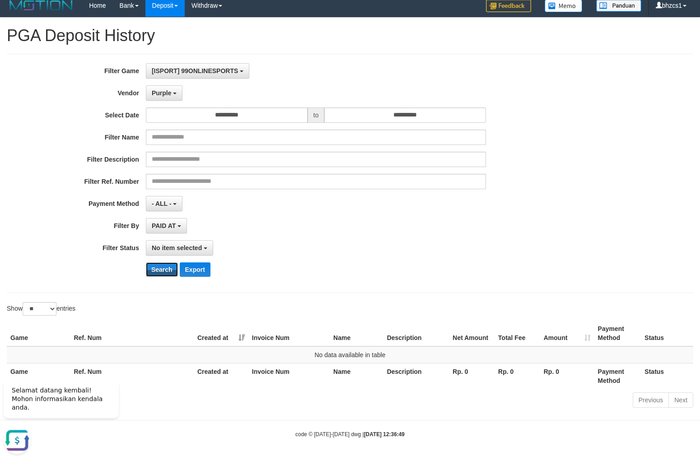
scroll to position [6, 0]
click at [159, 84] on div "**********" at bounding box center [292, 173] width 584 height 221
click at [162, 88] on button "Purple" at bounding box center [164, 92] width 37 height 15
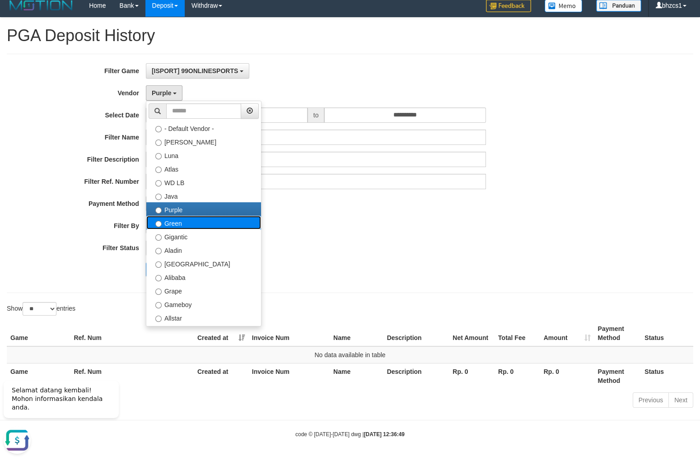
click at [169, 225] on label "Green" at bounding box center [203, 223] width 115 height 14
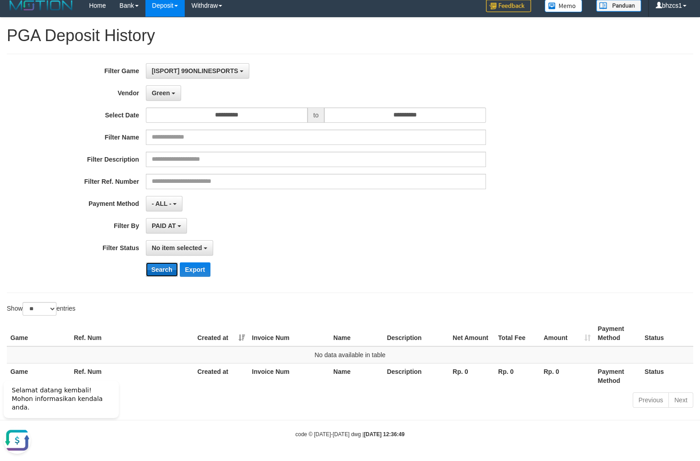
click at [165, 270] on button "Search" at bounding box center [162, 270] width 32 height 14
click at [159, 87] on button "Green" at bounding box center [163, 92] width 35 height 15
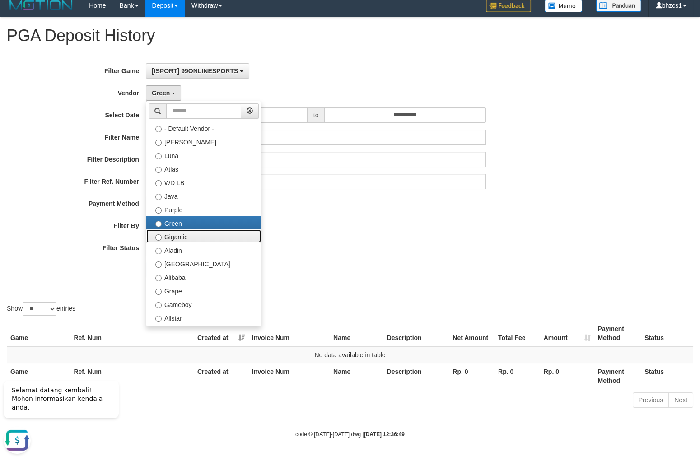
click at [178, 234] on label "Gigantic" at bounding box center [203, 237] width 115 height 14
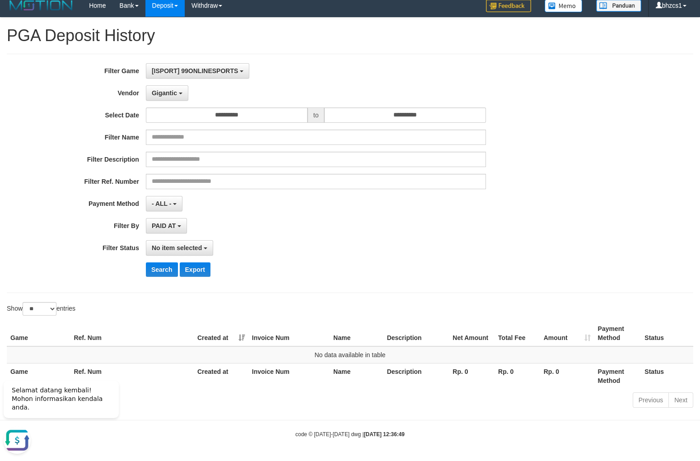
click at [164, 260] on div "**********" at bounding box center [292, 173] width 584 height 221
click at [165, 266] on button "Search" at bounding box center [162, 270] width 32 height 14
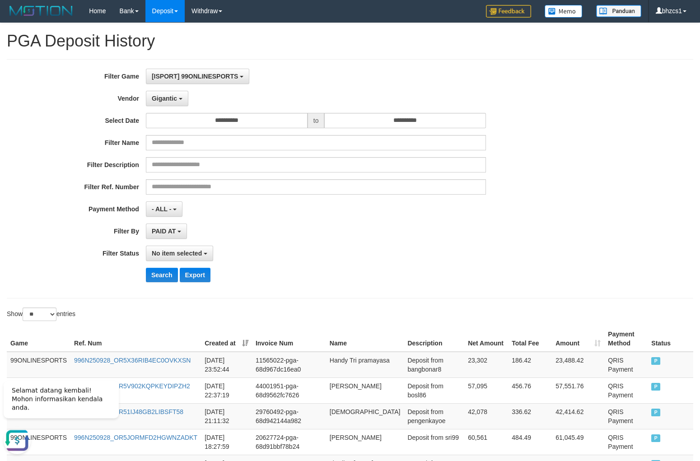
scroll to position [0, 0]
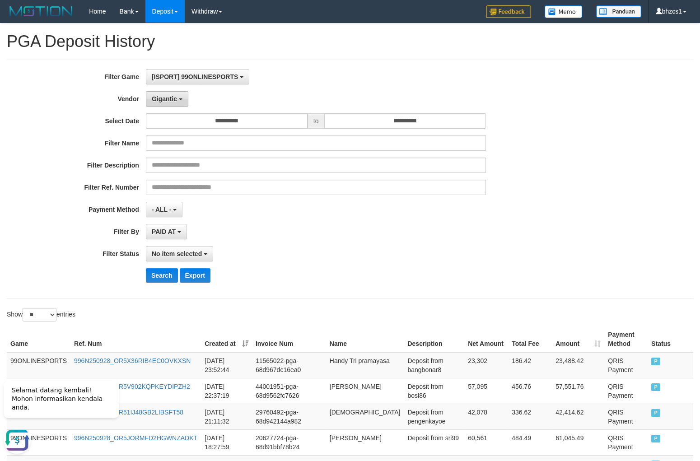
click at [165, 98] on span "Gigantic" at bounding box center [164, 98] width 25 height 7
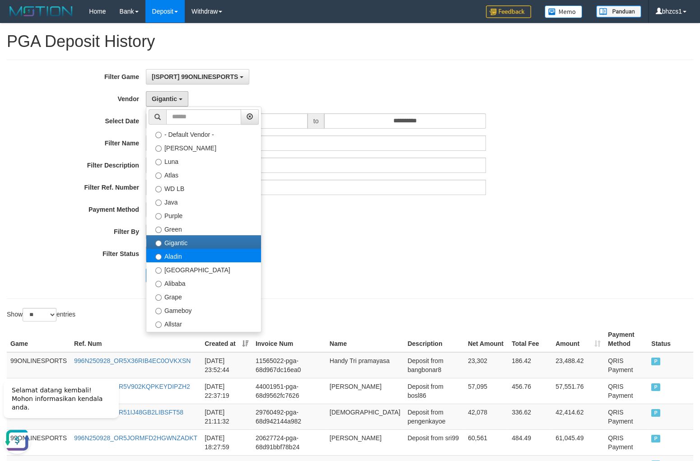
select select "**********"
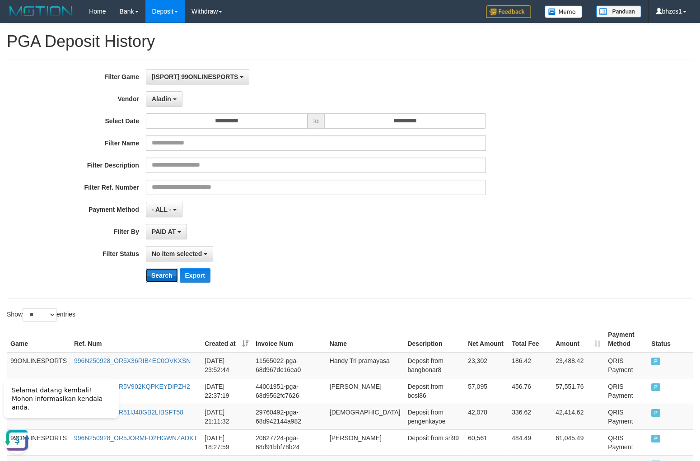
click at [158, 273] on button "Search" at bounding box center [162, 275] width 32 height 14
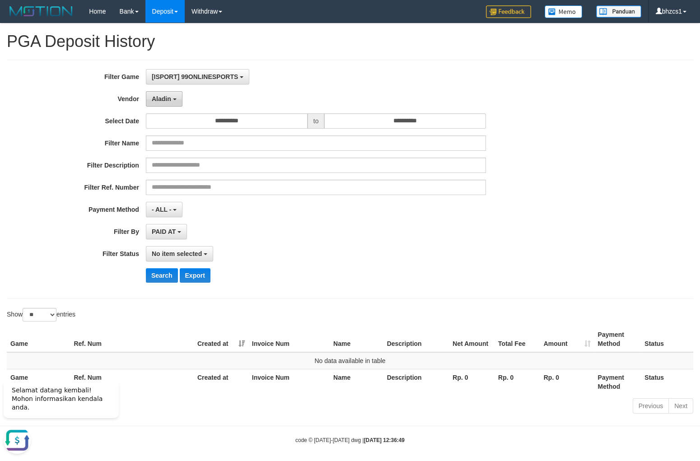
click at [165, 106] on button "Aladin" at bounding box center [164, 98] width 37 height 15
click at [162, 274] on button "Search" at bounding box center [162, 275] width 32 height 14
click at [150, 91] on div "**********" at bounding box center [292, 179] width 584 height 221
click at [164, 106] on button "[GEOGRAPHIC_DATA]" at bounding box center [188, 98] width 85 height 15
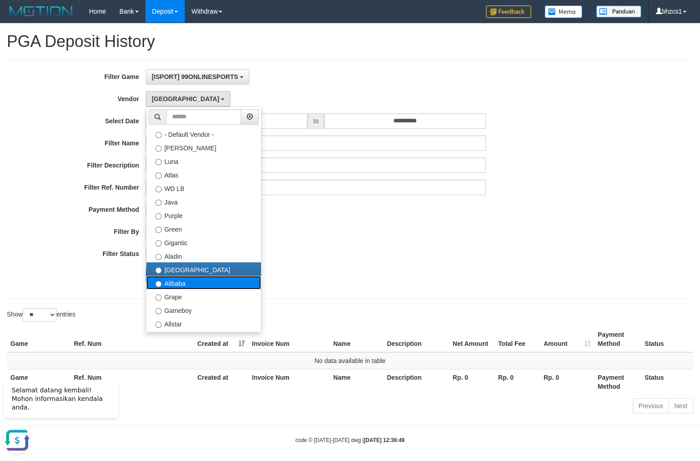
click at [168, 287] on label "Alibaba" at bounding box center [203, 283] width 115 height 14
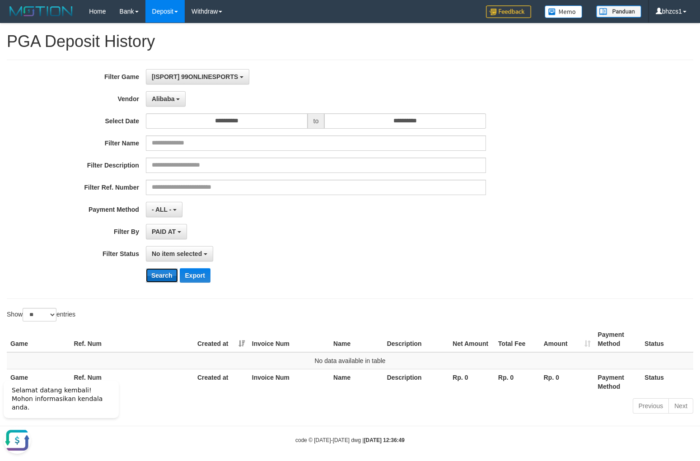
click at [168, 272] on button "Search" at bounding box center [162, 275] width 32 height 14
click at [174, 101] on span "Alibaba" at bounding box center [163, 98] width 23 height 7
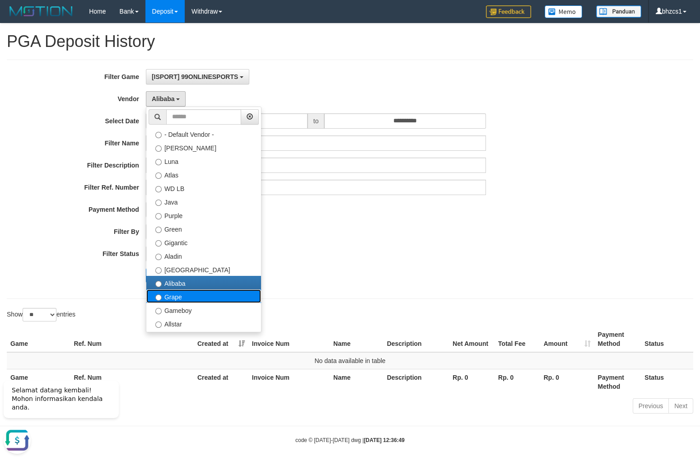
click at [175, 299] on label "Grape" at bounding box center [203, 297] width 115 height 14
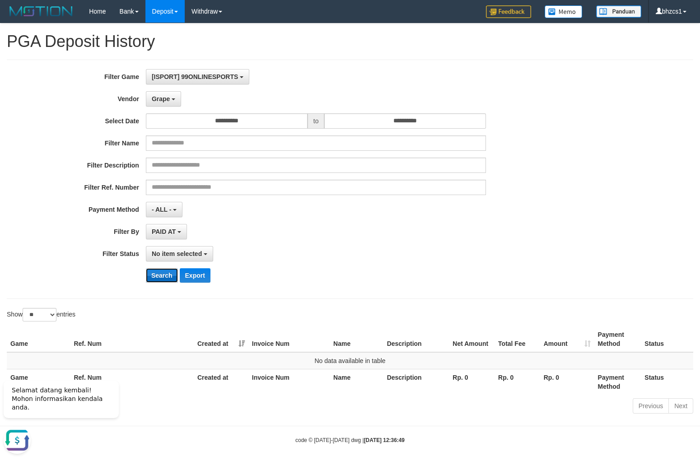
click at [165, 276] on button "Search" at bounding box center [162, 275] width 32 height 14
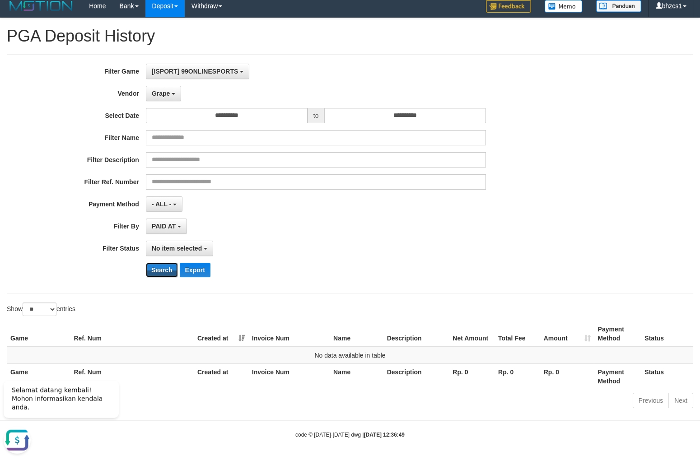
scroll to position [6, 0]
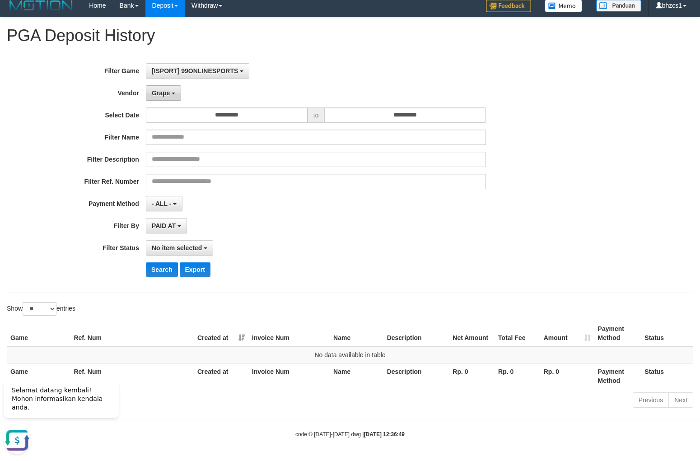
click at [156, 93] on span "Grape" at bounding box center [161, 92] width 18 height 7
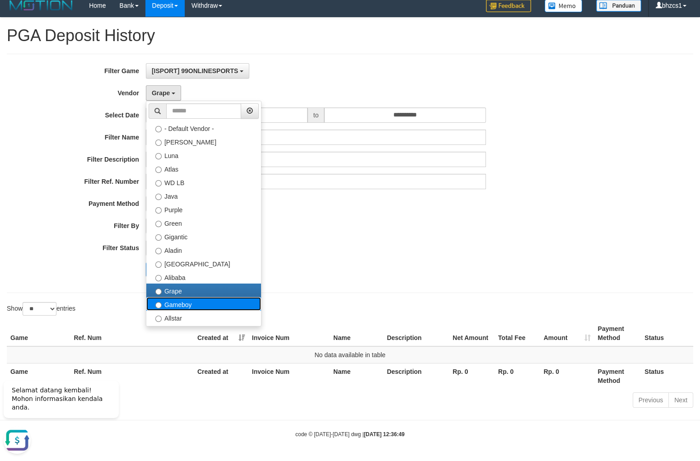
click at [164, 304] on label "Gameboy" at bounding box center [203, 304] width 115 height 14
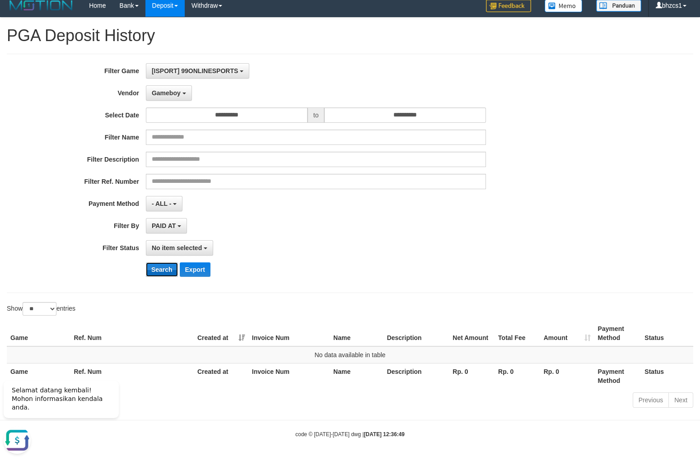
click at [162, 273] on button "Search" at bounding box center [162, 270] width 32 height 14
click at [159, 91] on span "Gameboy" at bounding box center [166, 92] width 29 height 7
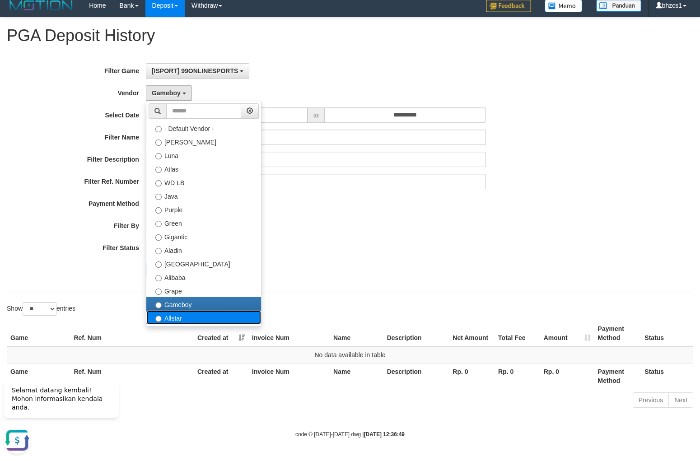
click at [169, 319] on label "Allstar" at bounding box center [203, 318] width 115 height 14
select select "**********"
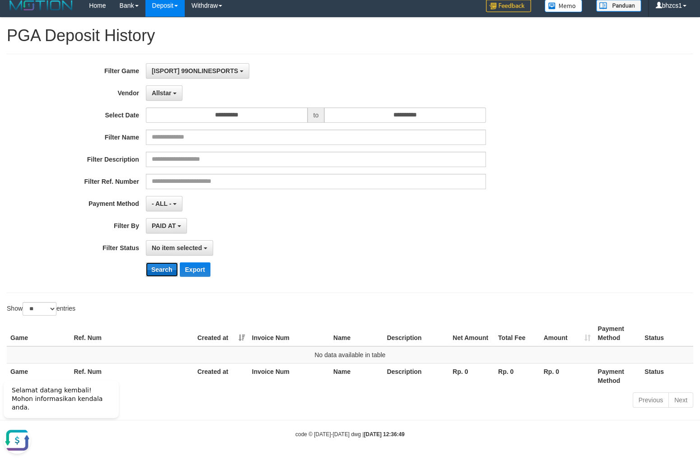
click at [166, 271] on button "Search" at bounding box center [162, 270] width 32 height 14
drag, startPoint x: 163, startPoint y: 91, endPoint x: 185, endPoint y: 124, distance: 40.1
click at [162, 90] on span "Allstar" at bounding box center [162, 92] width 20 height 7
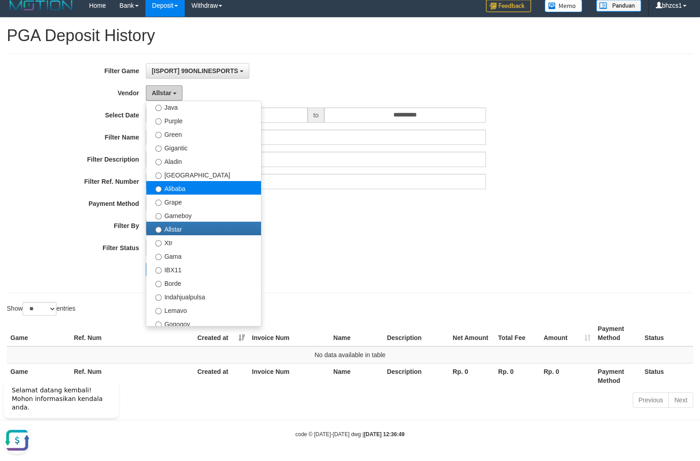
scroll to position [99, 0]
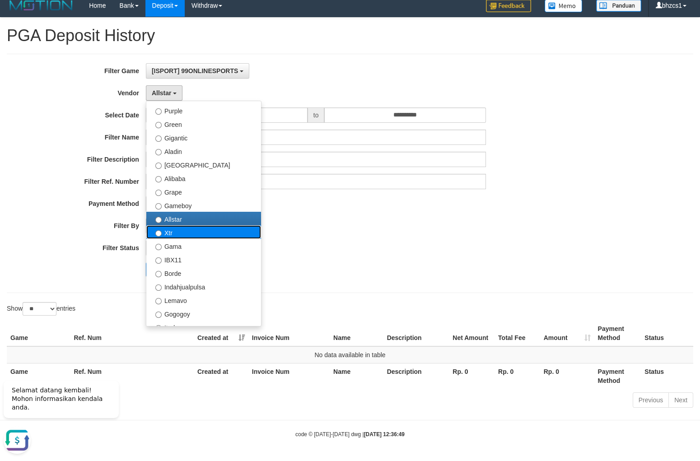
click at [180, 229] on label "Xtr" at bounding box center [203, 232] width 115 height 14
select select "**********"
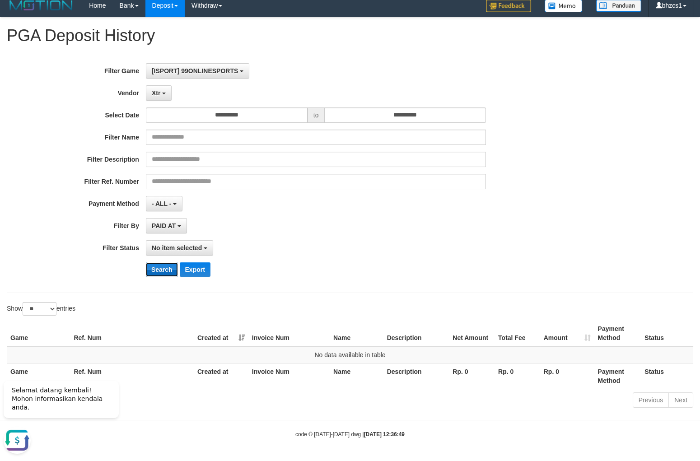
click at [153, 273] on button "Search" at bounding box center [162, 270] width 32 height 14
click at [163, 99] on button "Xtr" at bounding box center [159, 92] width 26 height 15
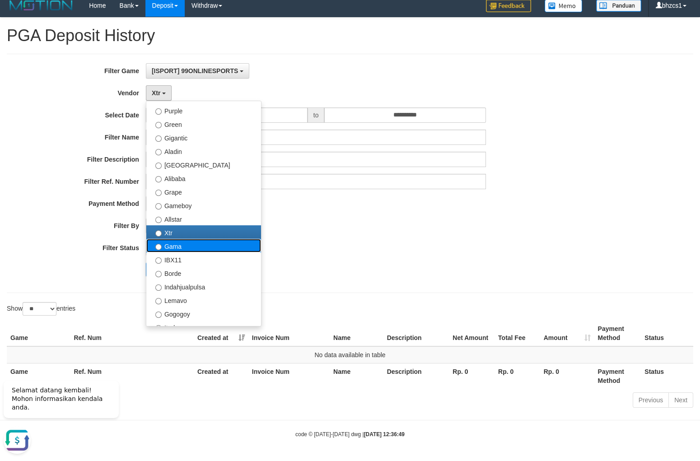
click at [197, 244] on label "Gama" at bounding box center [203, 246] width 115 height 14
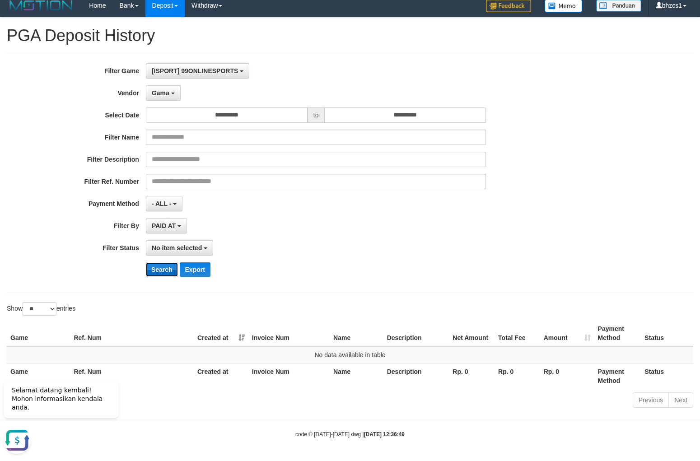
click at [157, 272] on button "Search" at bounding box center [162, 270] width 32 height 14
click at [162, 99] on button "Gama" at bounding box center [163, 92] width 35 height 15
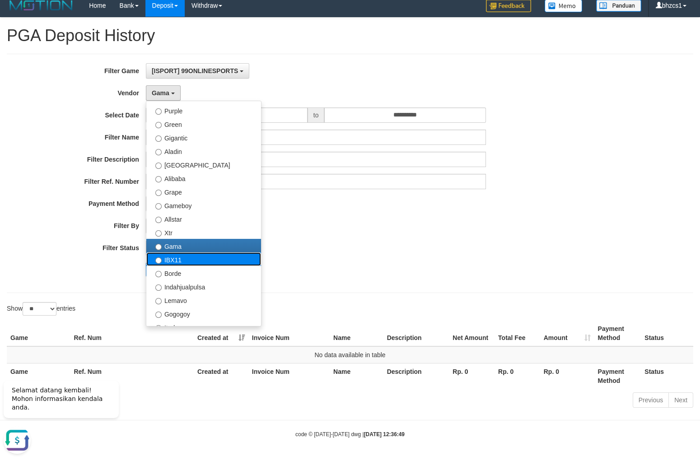
click at [197, 263] on label "IBX11" at bounding box center [203, 260] width 115 height 14
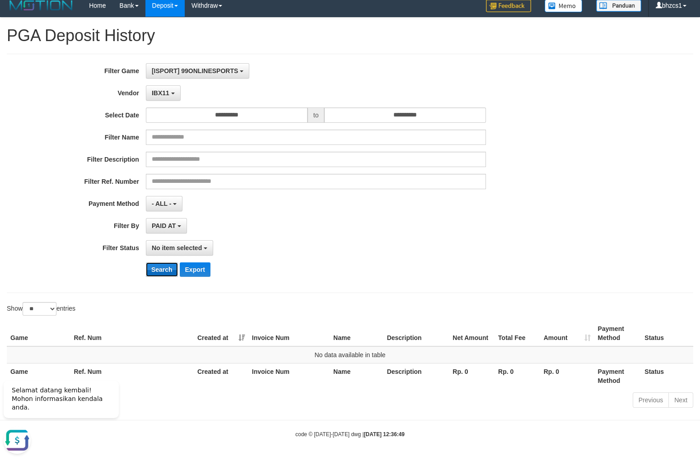
click at [169, 267] on button "Search" at bounding box center [162, 270] width 32 height 14
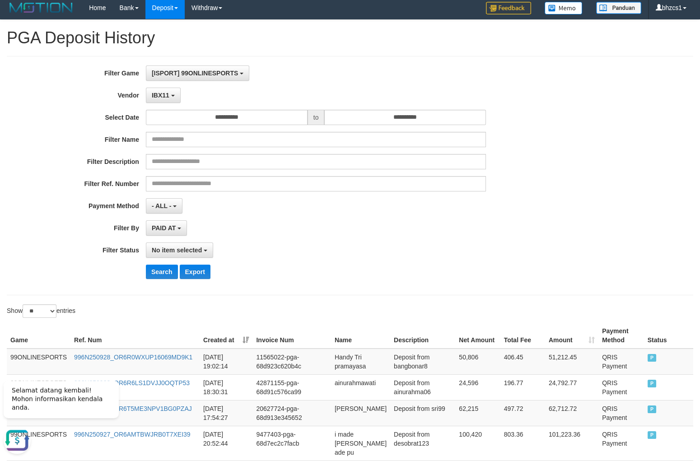
scroll to position [0, 0]
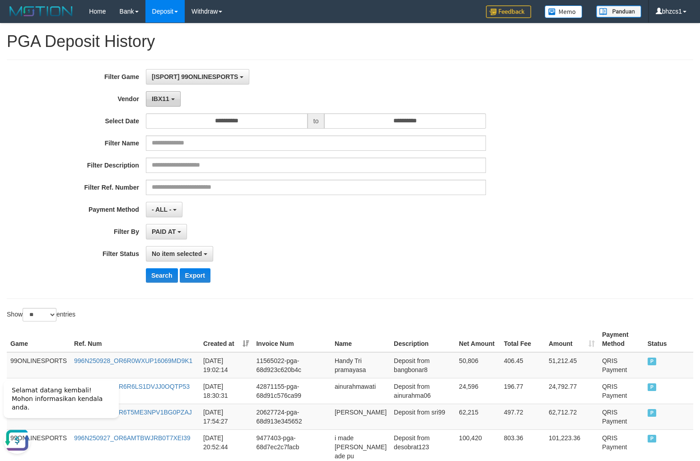
click at [164, 100] on span "IBX11" at bounding box center [161, 98] width 18 height 7
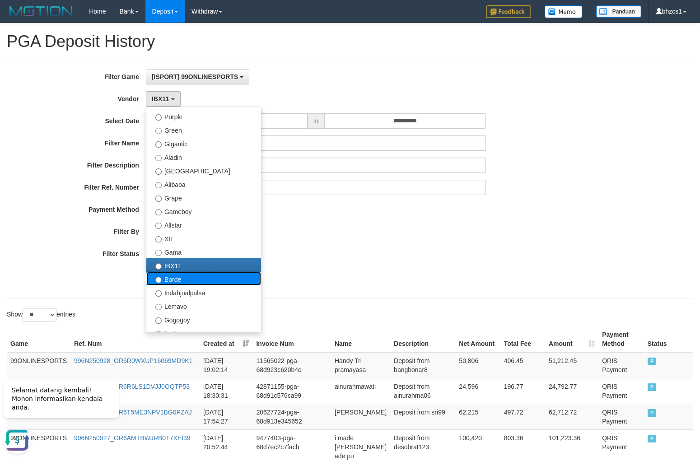
click at [163, 278] on label "Borde" at bounding box center [203, 279] width 115 height 14
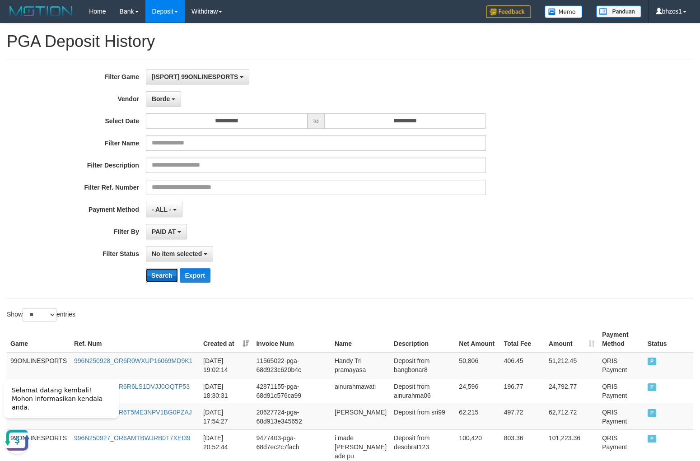
click at [160, 275] on button "Search" at bounding box center [162, 275] width 32 height 14
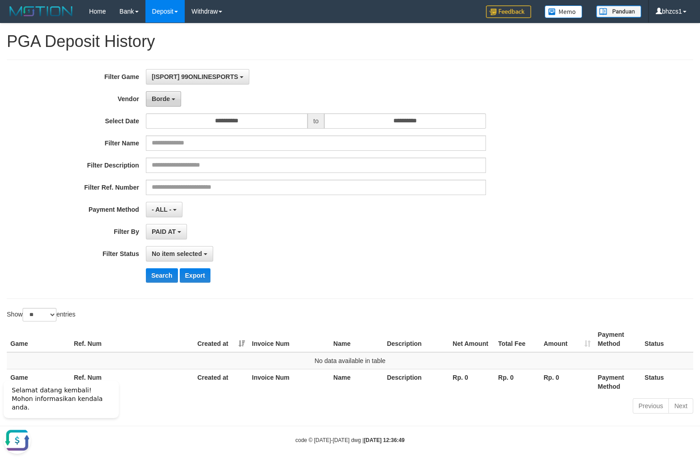
click at [154, 99] on span "Borde" at bounding box center [161, 98] width 18 height 7
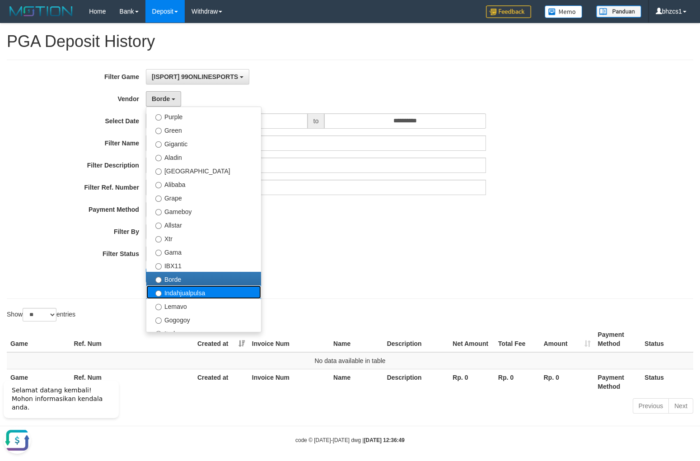
click at [186, 295] on label "Indahjualpulsa" at bounding box center [203, 293] width 115 height 14
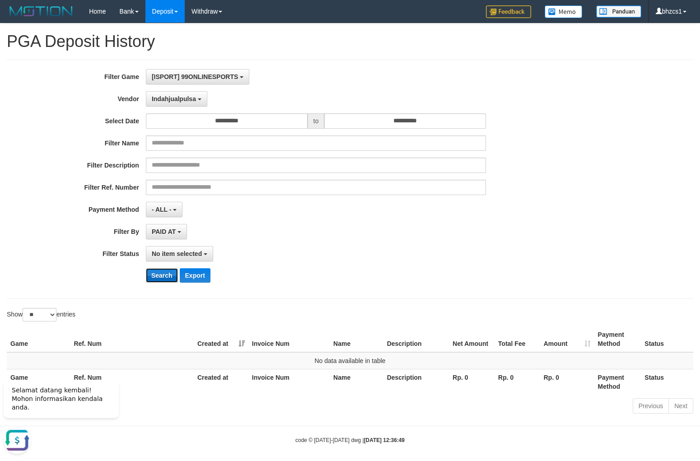
click at [169, 272] on button "Search" at bounding box center [162, 275] width 32 height 14
click at [172, 98] on span "Indahjualpulsa" at bounding box center [174, 98] width 44 height 7
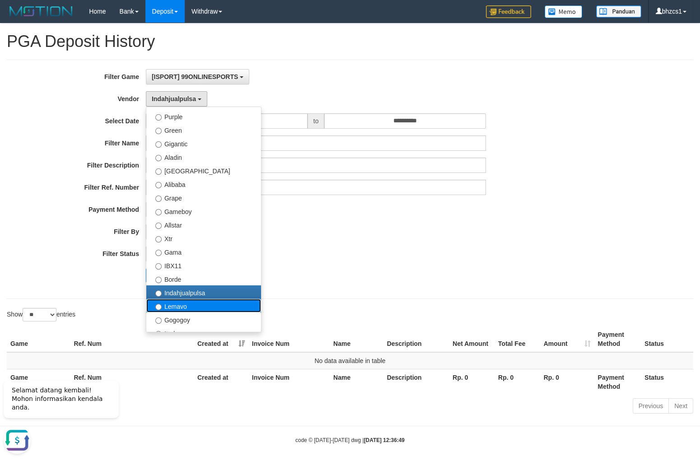
click at [175, 307] on label "Lemavo" at bounding box center [203, 306] width 115 height 14
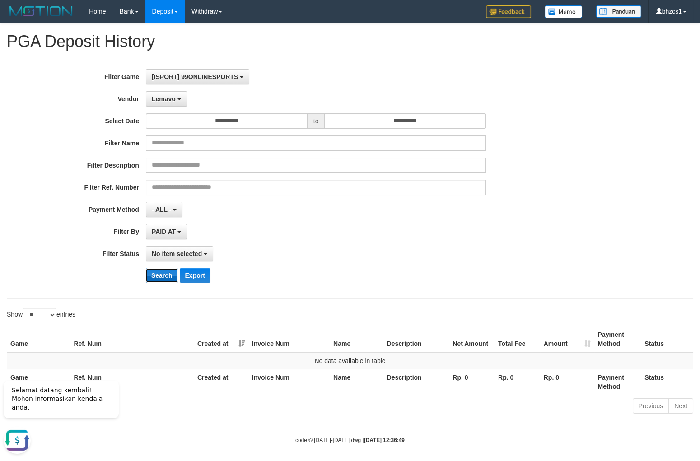
click at [165, 277] on button "Search" at bounding box center [162, 275] width 32 height 14
click at [172, 105] on button "Lemavo" at bounding box center [166, 98] width 41 height 15
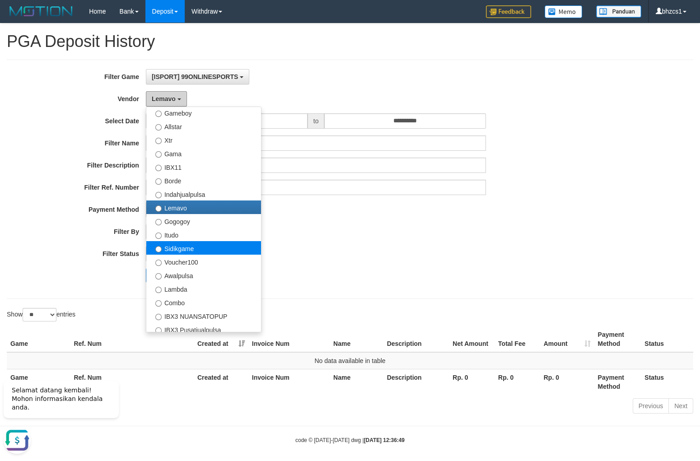
scroll to position [198, 0]
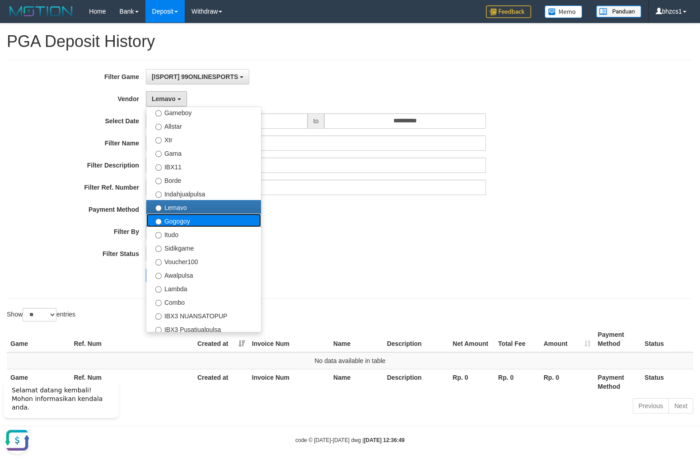
click at [202, 225] on label "Gogogoy" at bounding box center [203, 221] width 115 height 14
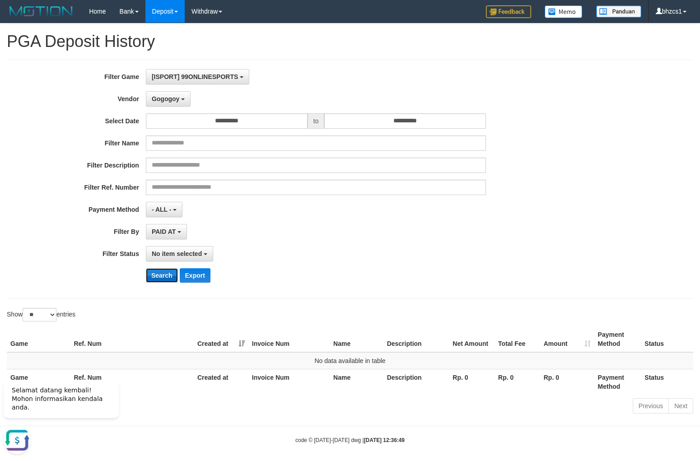
click at [156, 273] on button "Search" at bounding box center [162, 275] width 32 height 14
click at [164, 102] on span "Gogogoy" at bounding box center [166, 98] width 28 height 7
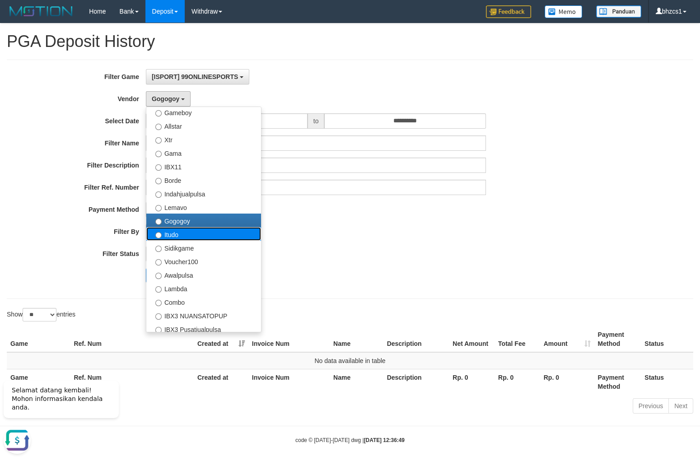
click at [172, 233] on label "Itudo" at bounding box center [203, 234] width 115 height 14
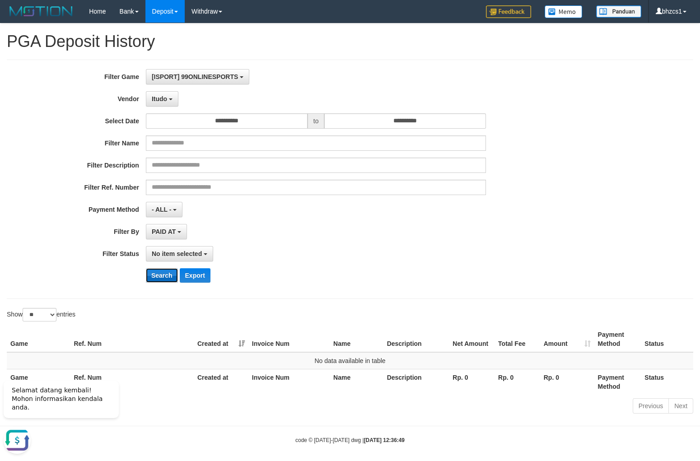
click at [166, 272] on button "Search" at bounding box center [162, 275] width 32 height 14
click at [158, 100] on span "Itudo" at bounding box center [159, 98] width 15 height 7
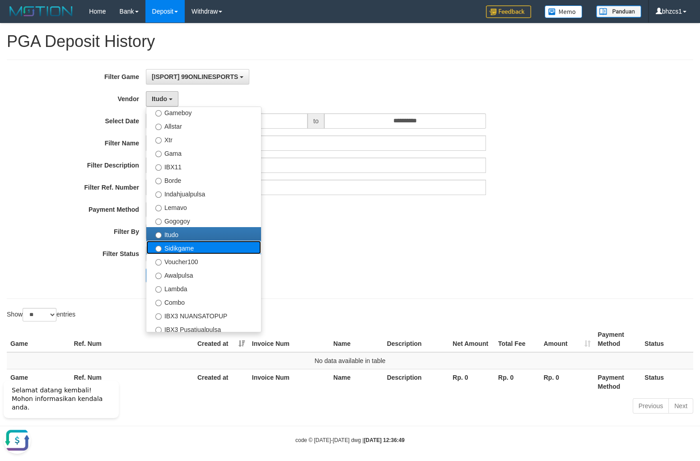
click at [183, 252] on label "Sidikgame" at bounding box center [203, 248] width 115 height 14
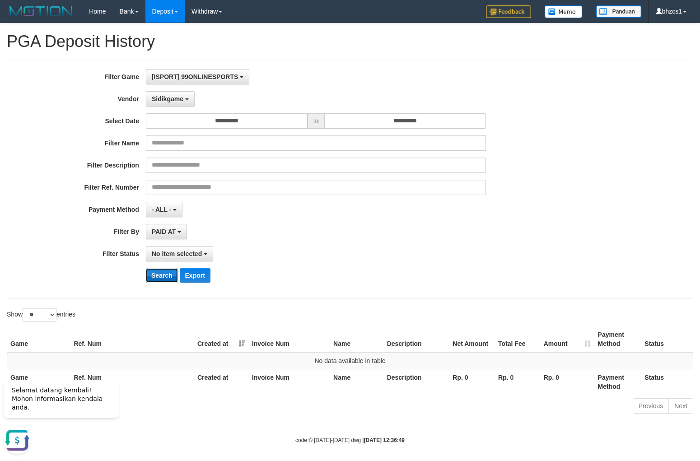
click at [168, 271] on button "Search" at bounding box center [162, 275] width 32 height 14
click at [178, 95] on button "Sidikgame" at bounding box center [170, 98] width 49 height 15
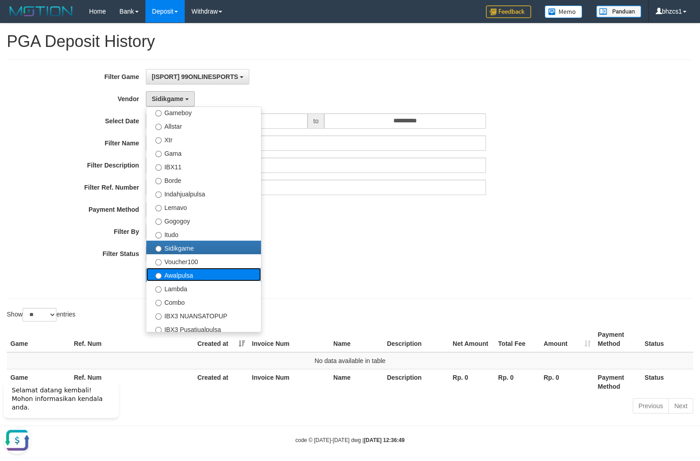
click at [185, 269] on label "Awalpulsa" at bounding box center [203, 275] width 115 height 14
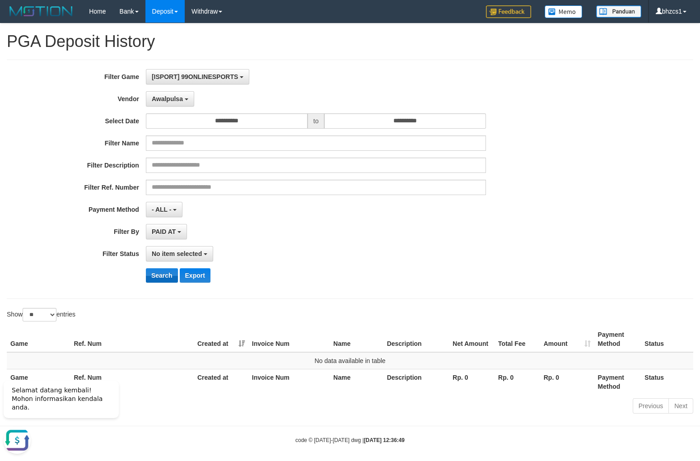
click at [163, 270] on div "**********" at bounding box center [292, 179] width 584 height 221
drag, startPoint x: 174, startPoint y: 278, endPoint x: 153, endPoint y: 197, distance: 83.2
click at [173, 277] on button "Search" at bounding box center [162, 275] width 32 height 14
click at [180, 91] on div "**********" at bounding box center [292, 179] width 584 height 221
click at [169, 94] on button "Awalpulsa" at bounding box center [170, 98] width 48 height 15
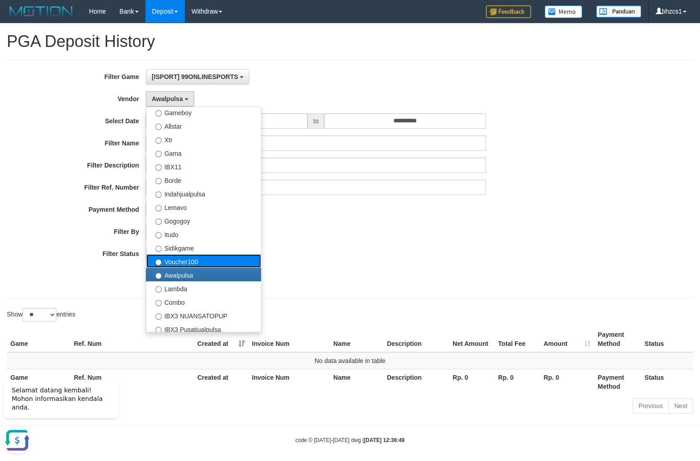
click at [174, 259] on label "Voucher100" at bounding box center [203, 261] width 115 height 14
select select "**********"
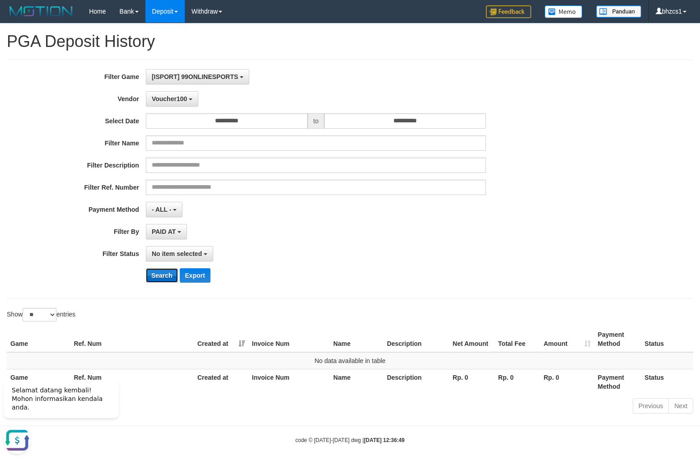
click at [159, 273] on button "Search" at bounding box center [162, 275] width 32 height 14
click at [171, 101] on span "Voucher100" at bounding box center [169, 98] width 35 height 7
click at [169, 273] on button "Search" at bounding box center [162, 275] width 32 height 14
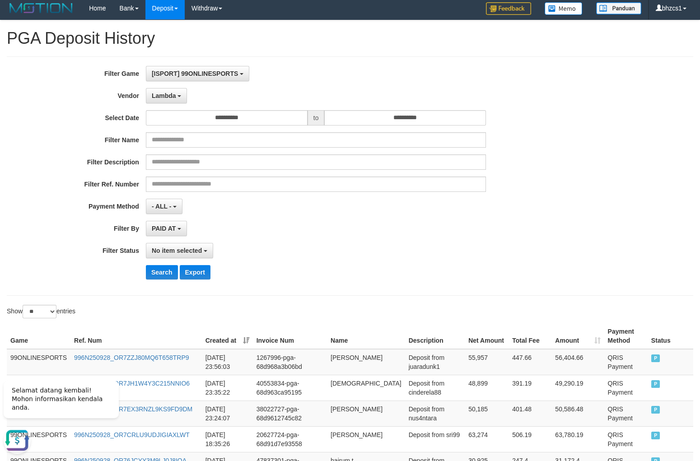
scroll to position [0, 0]
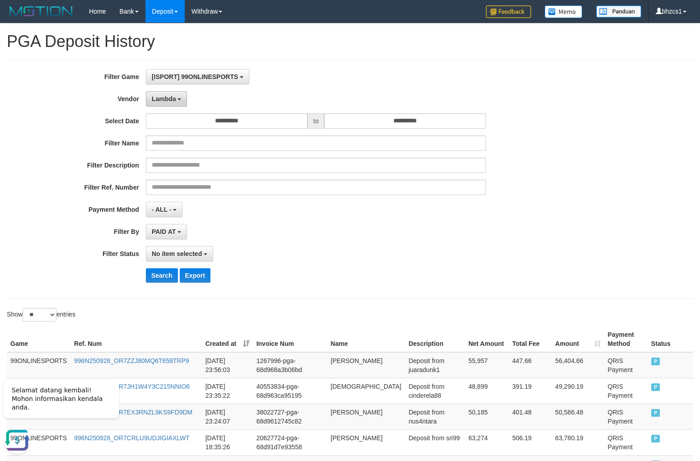
click at [164, 99] on span "Lambda" at bounding box center [164, 98] width 24 height 7
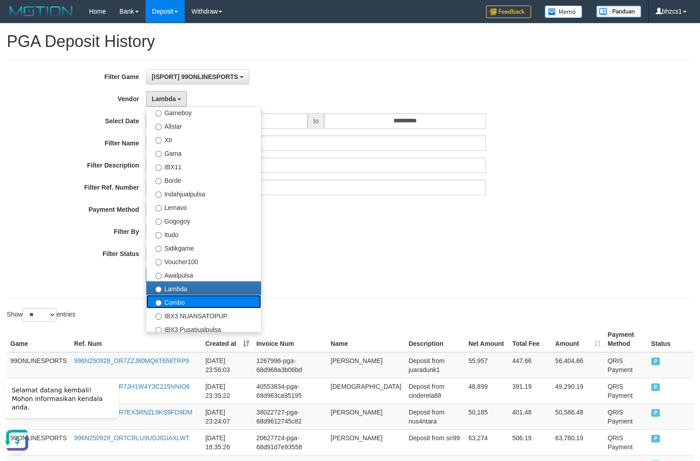
click at [200, 300] on label "Combo" at bounding box center [203, 302] width 115 height 14
select select "**********"
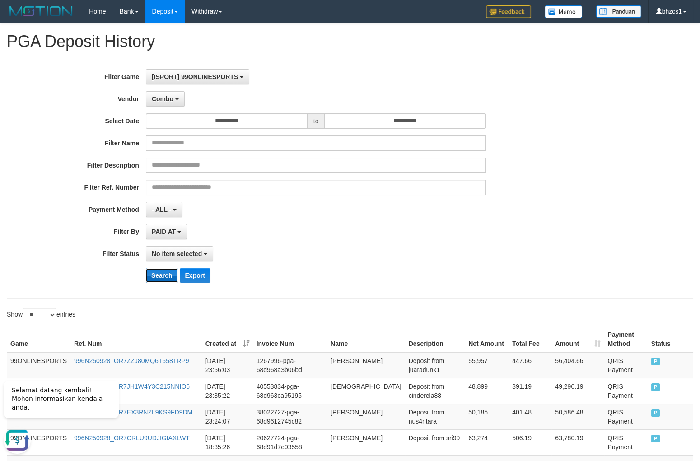
click at [150, 280] on button "Search" at bounding box center [162, 275] width 32 height 14
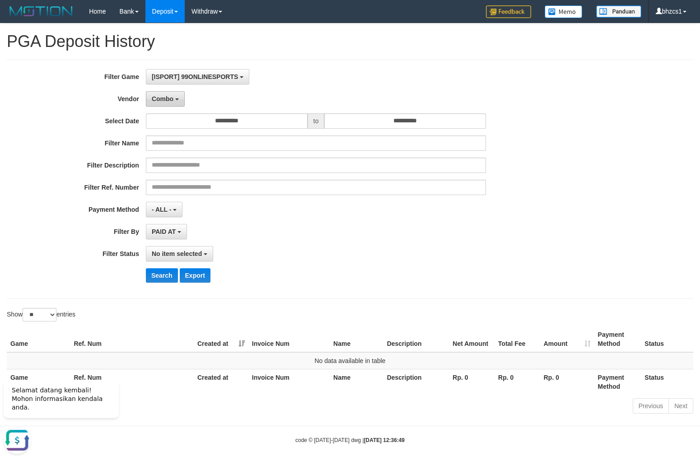
click at [163, 100] on span "Combo" at bounding box center [163, 98] width 22 height 7
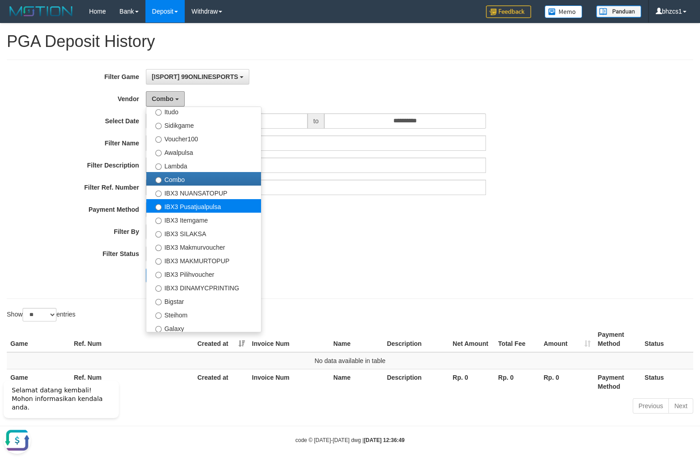
scroll to position [324, 0]
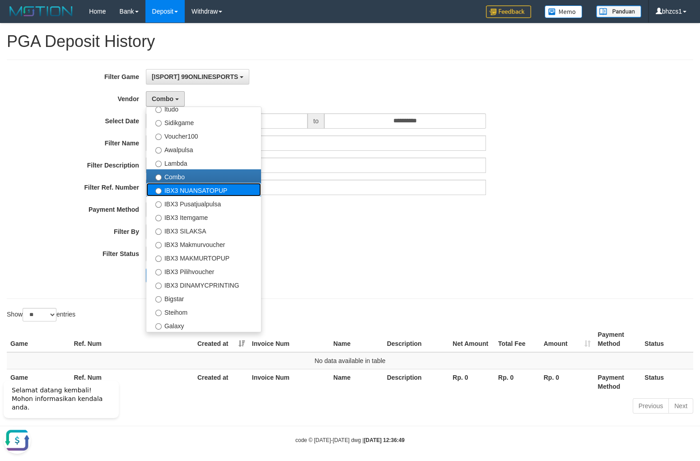
click at [213, 192] on label "IBX3 NUANSATOPUP" at bounding box center [203, 190] width 115 height 14
select select "**********"
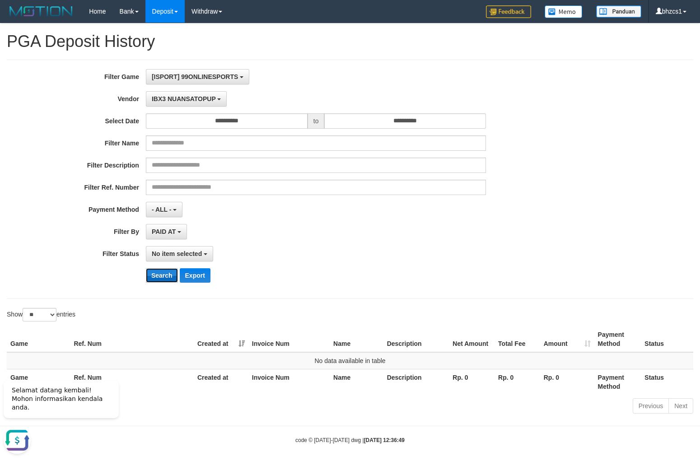
click at [163, 277] on button "Search" at bounding box center [162, 275] width 32 height 14
click at [198, 96] on span "IBX3 NUANSATOPUP" at bounding box center [184, 98] width 64 height 7
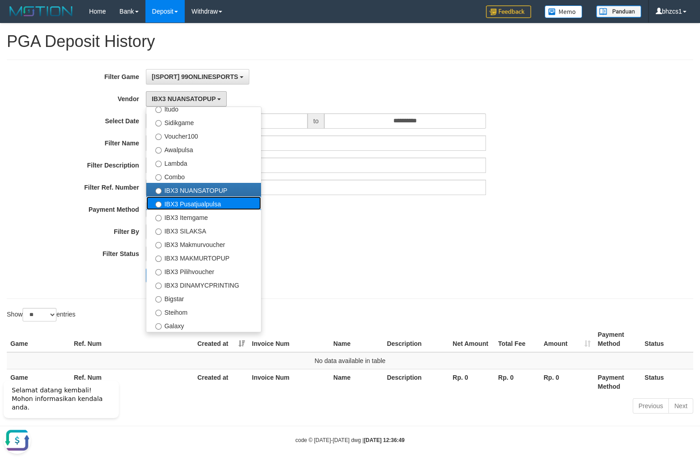
click at [221, 204] on label "IBX3 Pusatjualpulsa" at bounding box center [203, 204] width 115 height 14
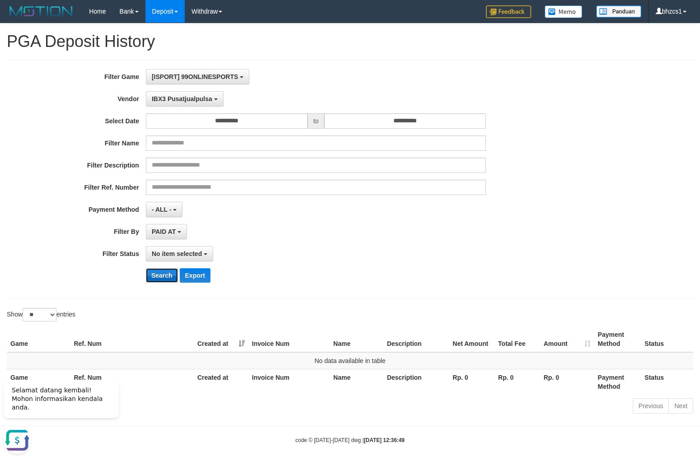
click at [167, 272] on button "Search" at bounding box center [162, 275] width 32 height 14
click at [197, 98] on span "IBX3 Pusatjualpulsa" at bounding box center [182, 98] width 61 height 7
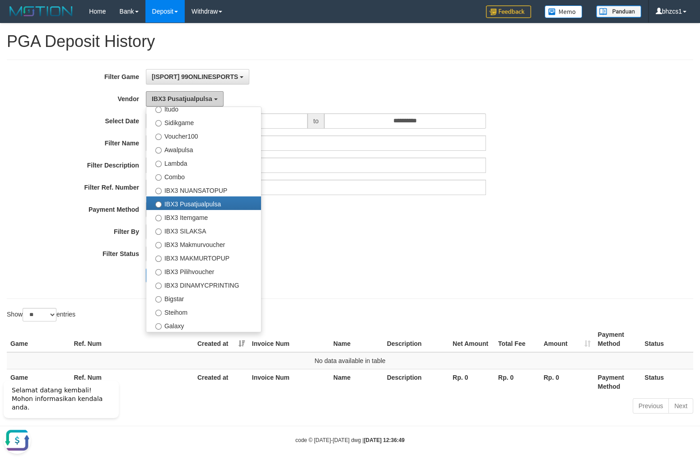
click at [196, 94] on button "IBX3 Pusatjualpulsa" at bounding box center [185, 98] width 78 height 15
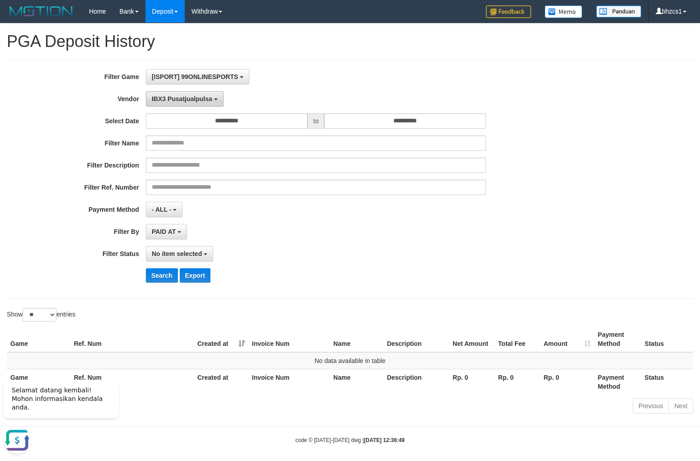
click at [192, 97] on span "IBX3 Pusatjualpulsa" at bounding box center [182, 98] width 61 height 7
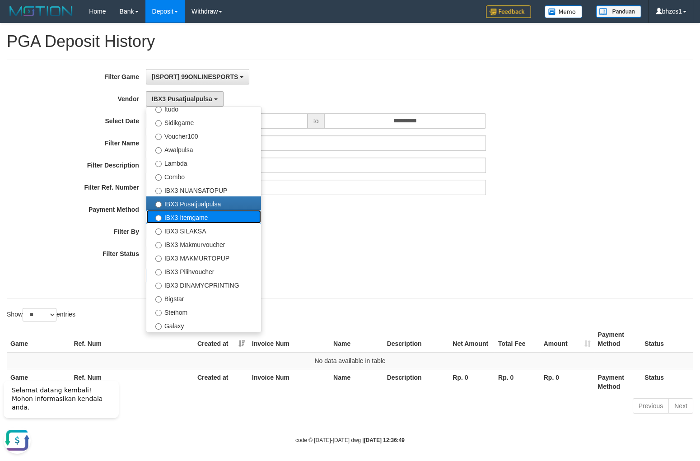
click at [168, 219] on label "IBX3 Itemgame" at bounding box center [203, 217] width 115 height 14
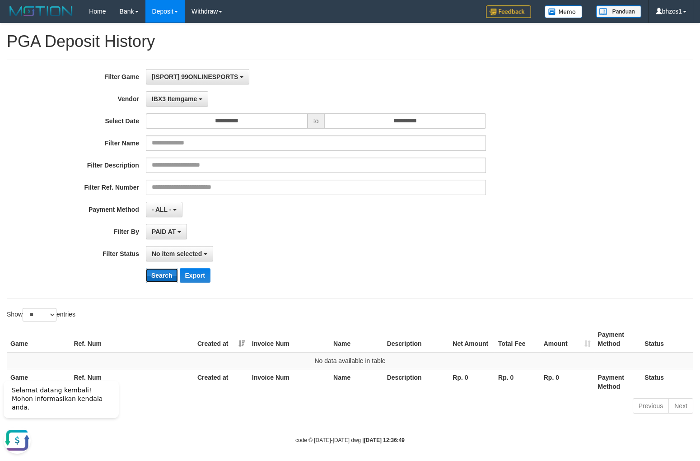
click at [165, 271] on button "Search" at bounding box center [162, 275] width 32 height 14
click at [174, 102] on span "IBX3 Itemgame" at bounding box center [174, 98] width 45 height 7
click at [159, 276] on button "Search" at bounding box center [162, 275] width 32 height 14
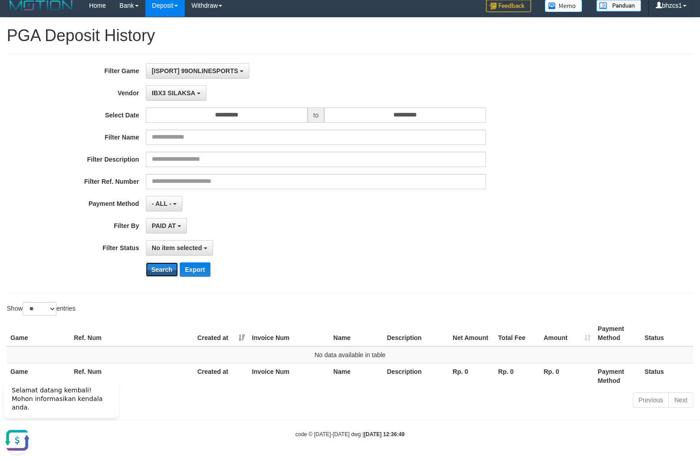
scroll to position [6, 0]
click at [183, 93] on span "IBX3 SILAKSA" at bounding box center [173, 92] width 43 height 7
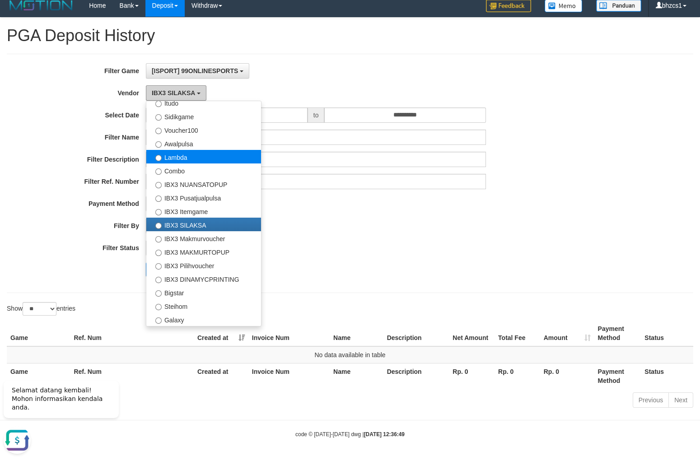
scroll to position [324, 0]
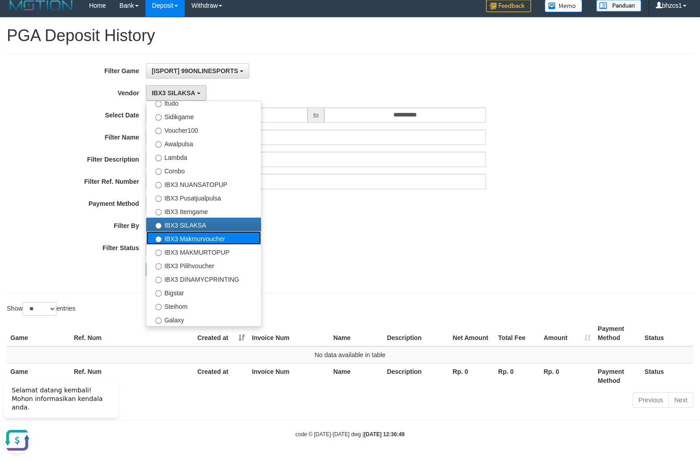
click at [189, 240] on label "IBX3 Makmurvoucher" at bounding box center [203, 238] width 115 height 14
select select "**********"
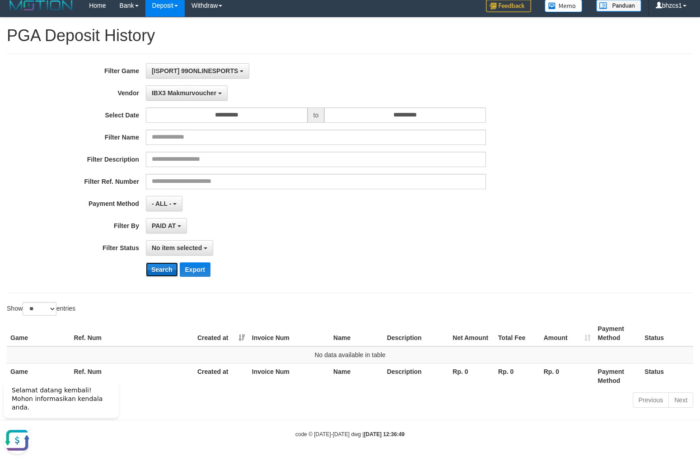
click at [164, 265] on button "Search" at bounding box center [162, 270] width 32 height 14
click at [197, 95] on span "IBX3 Makmurvoucher" at bounding box center [184, 92] width 65 height 7
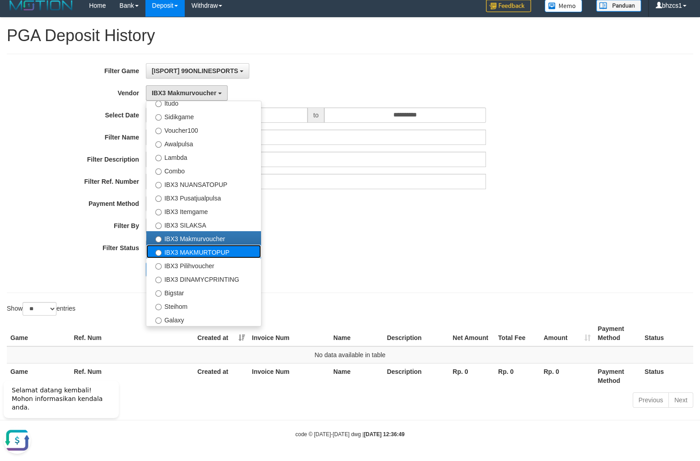
click at [185, 255] on label "IBX3 MAKMURTOPUP" at bounding box center [203, 252] width 115 height 14
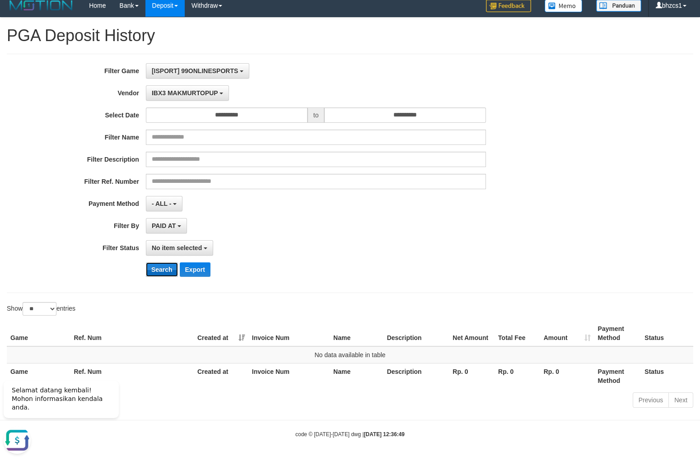
click at [158, 267] on button "Search" at bounding box center [162, 270] width 32 height 14
click at [188, 87] on button "IBX3 MAKMURTOPUP" at bounding box center [187, 92] width 83 height 15
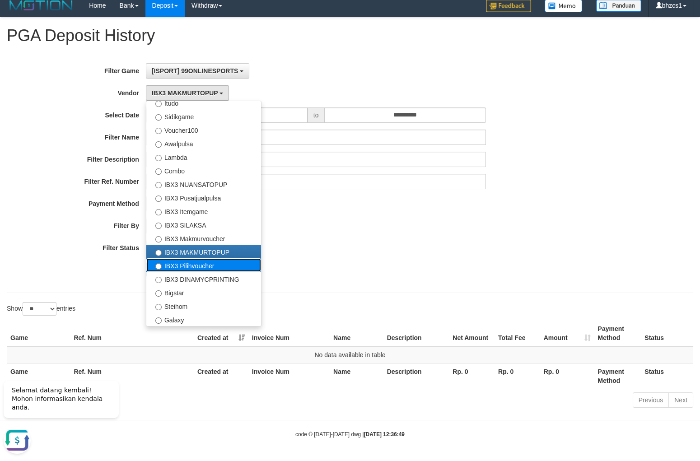
click at [202, 267] on label "IBX3 Pilihvoucher" at bounding box center [203, 265] width 115 height 14
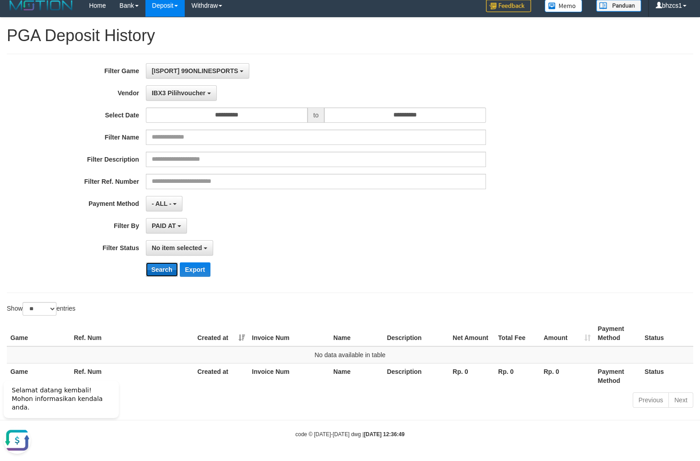
click at [168, 269] on button "Search" at bounding box center [162, 270] width 32 height 14
click at [186, 89] on button "IBX3 Pilihvoucher" at bounding box center [181, 92] width 71 height 15
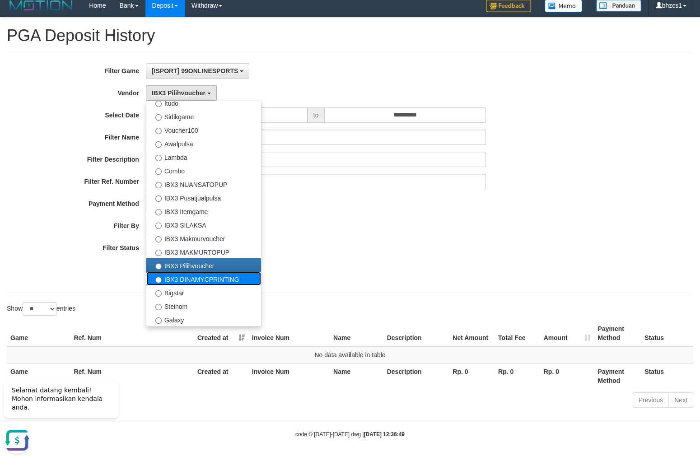
click at [180, 283] on label "IBX3 DINAMYCPRINTING" at bounding box center [203, 279] width 115 height 14
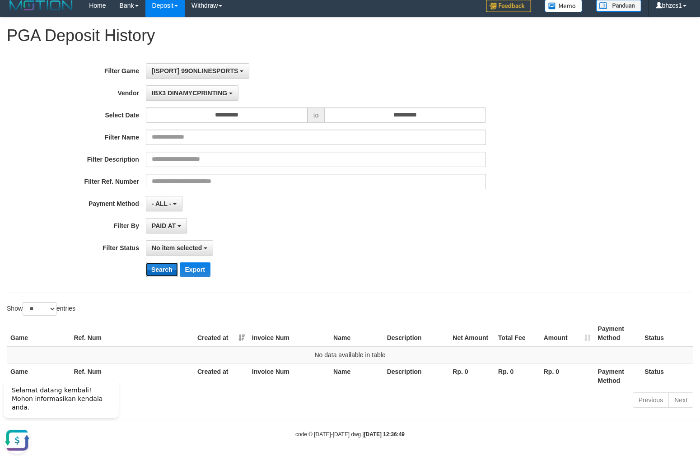
click at [165, 266] on button "Search" at bounding box center [162, 270] width 32 height 14
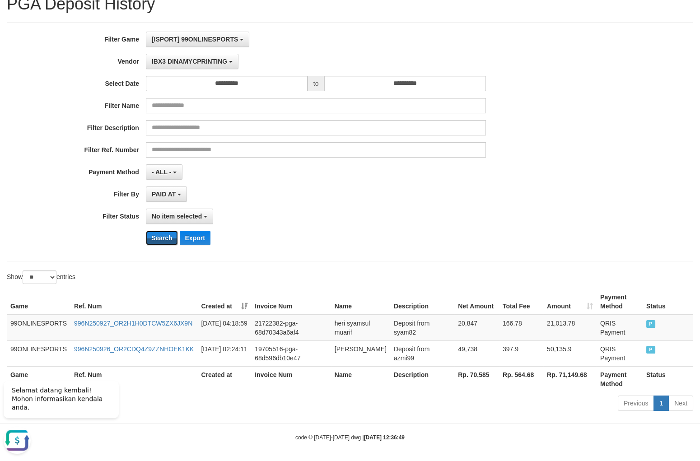
scroll to position [41, 0]
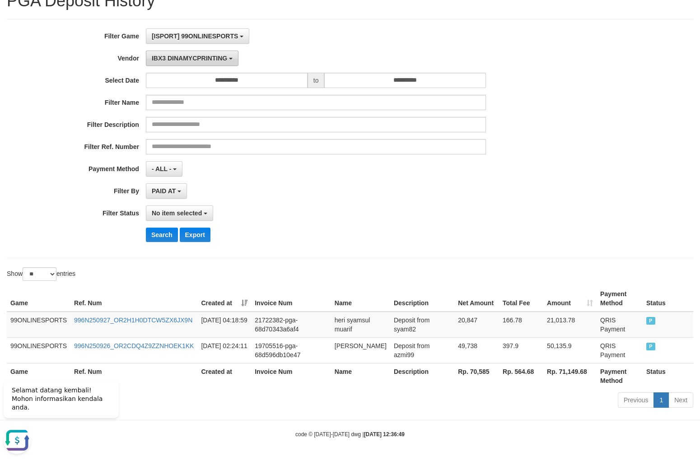
click at [205, 59] on span "IBX3 DINAMYCPRINTING" at bounding box center [189, 58] width 75 height 7
click at [161, 234] on button "Search" at bounding box center [162, 235] width 32 height 14
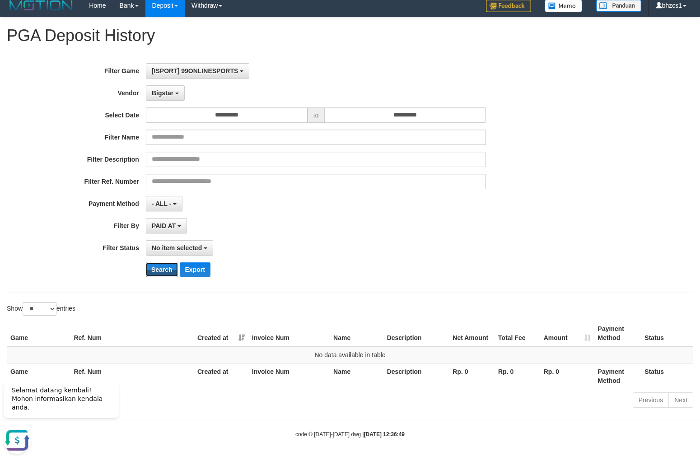
scroll to position [6, 0]
click at [190, 71] on span "[ISPORT] 99ONLINESPORTS" at bounding box center [195, 70] width 86 height 7
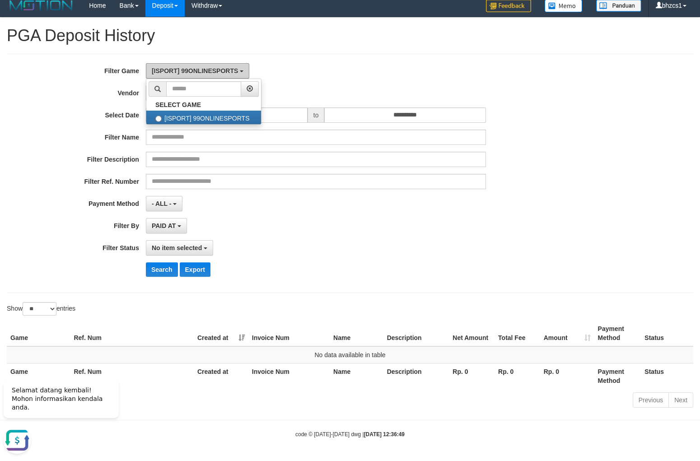
click at [191, 72] on span "[ISPORT] 99ONLINESPORTS" at bounding box center [195, 70] width 86 height 7
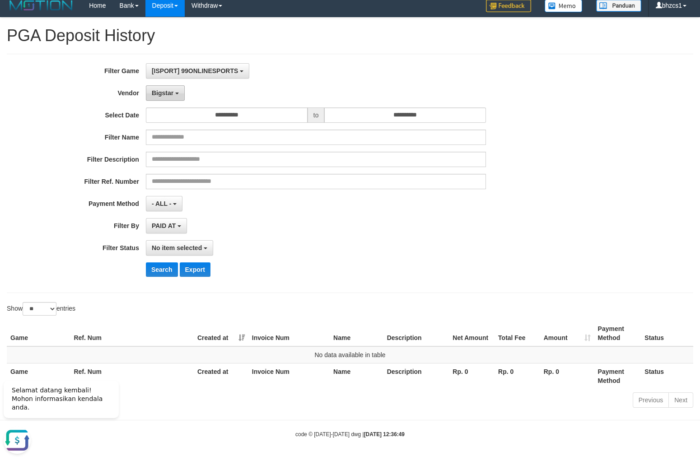
click at [172, 95] on span "Bigstar" at bounding box center [163, 92] width 22 height 7
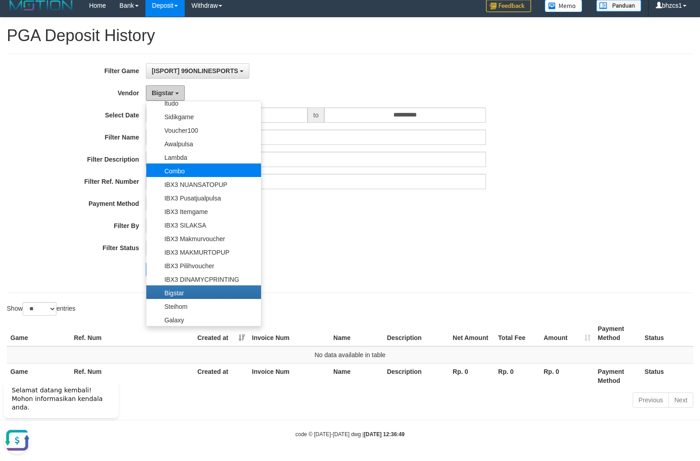
scroll to position [324, 0]
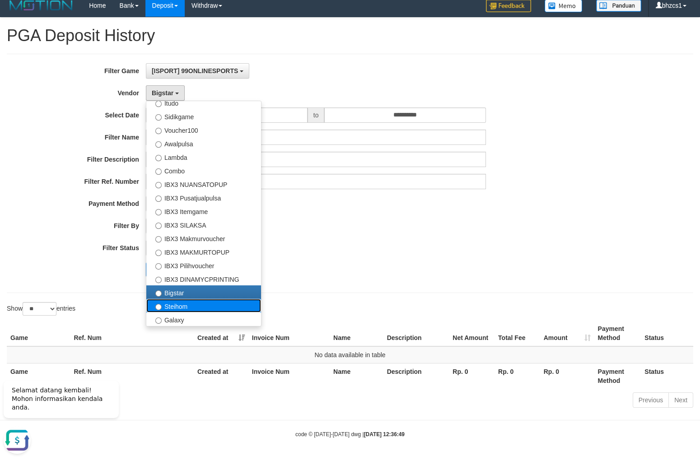
click at [181, 304] on label "Steihom" at bounding box center [203, 306] width 115 height 14
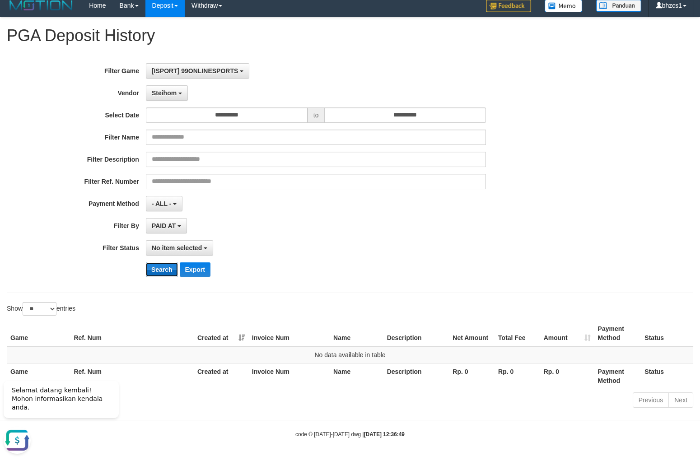
click at [167, 265] on button "Search" at bounding box center [162, 270] width 32 height 14
click at [172, 92] on span "Steihom" at bounding box center [164, 92] width 25 height 7
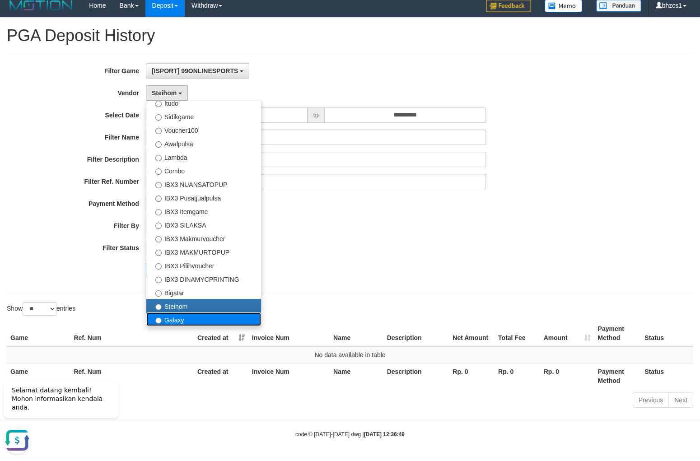
click at [177, 324] on label "Galaxy" at bounding box center [203, 320] width 115 height 14
select select "**********"
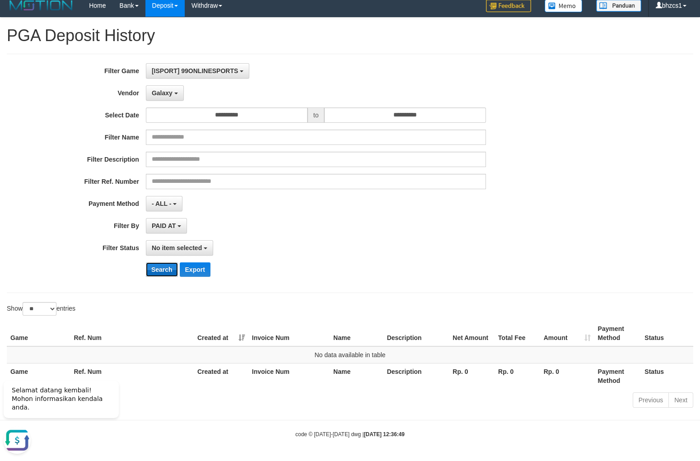
click at [168, 271] on button "Search" at bounding box center [162, 270] width 32 height 14
click at [165, 268] on button "Search" at bounding box center [162, 270] width 32 height 14
click at [251, 286] on div "**********" at bounding box center [350, 173] width 687 height 239
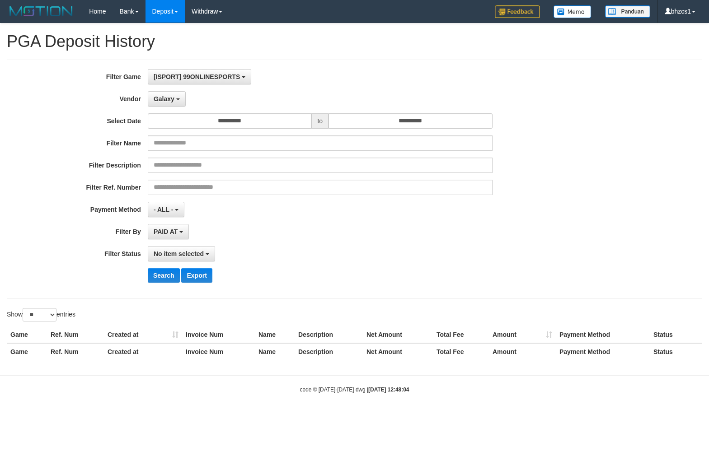
select select "**********"
select select
select select "**"
